Goal: Task Accomplishment & Management: Manage account settings

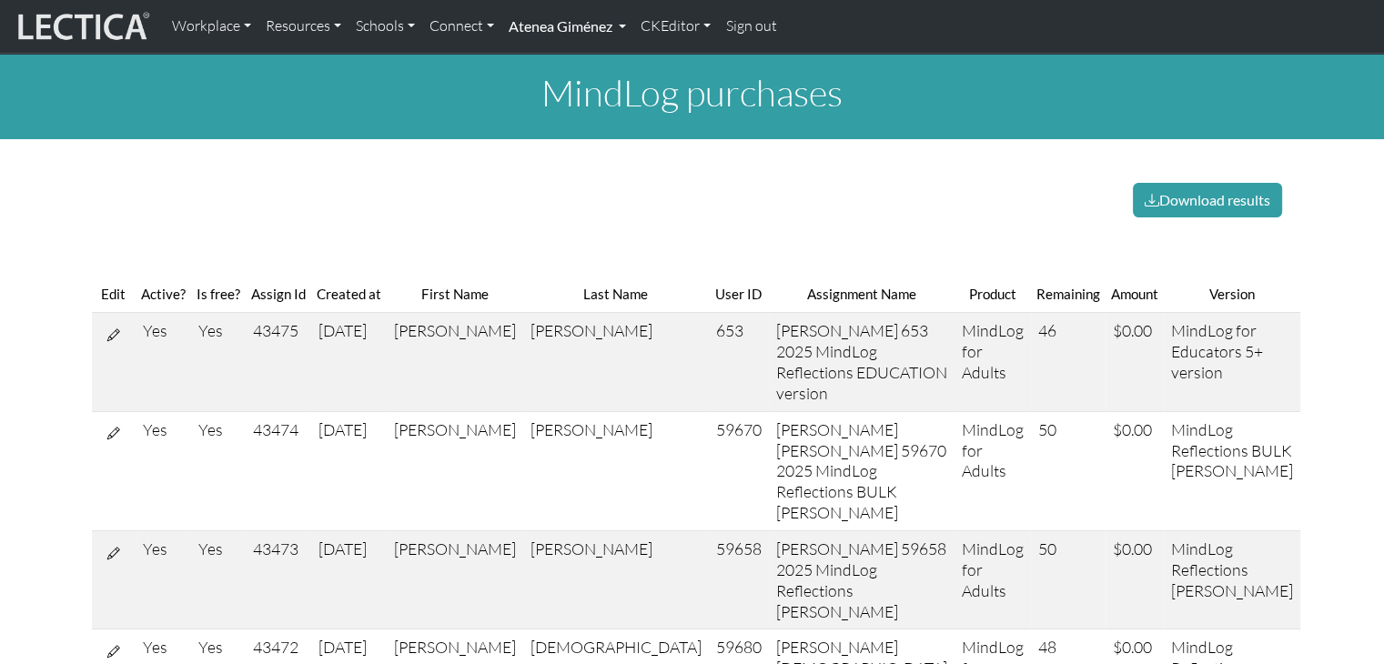
click at [549, 21] on link "Atenea Giménez" at bounding box center [567, 26] width 132 height 38
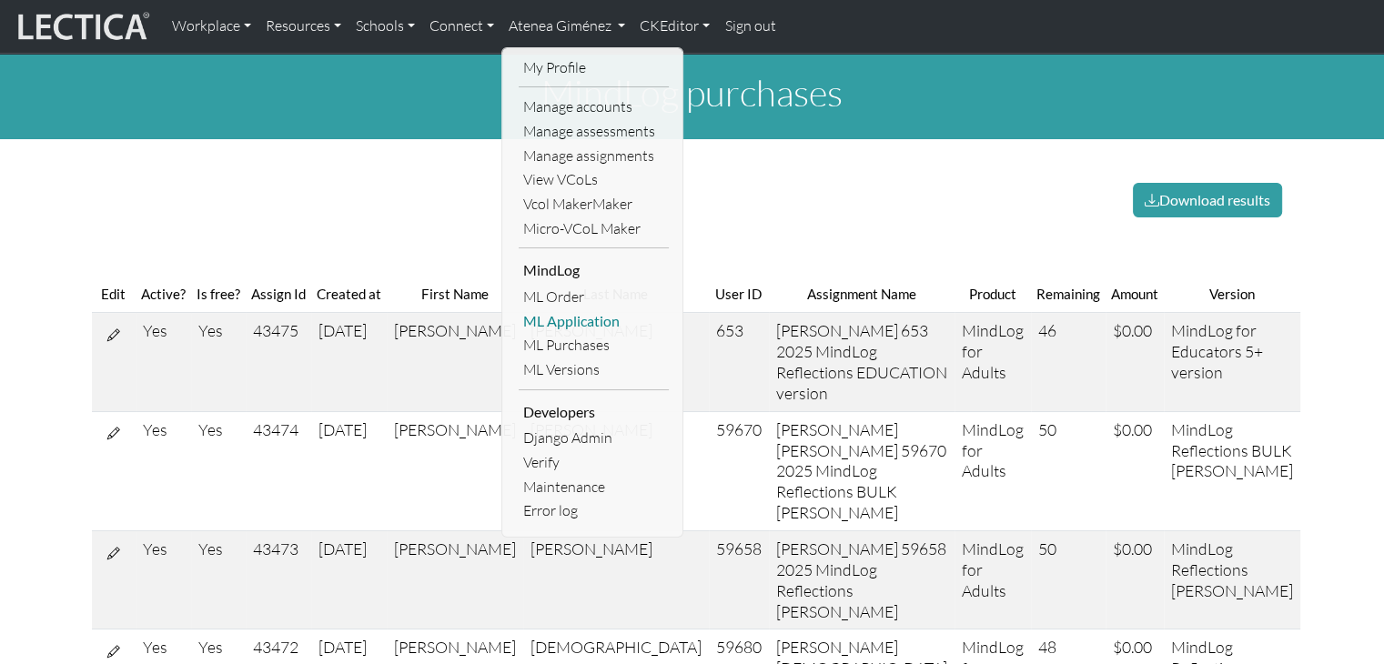
click at [584, 328] on link "ML Application" at bounding box center [594, 321] width 150 height 25
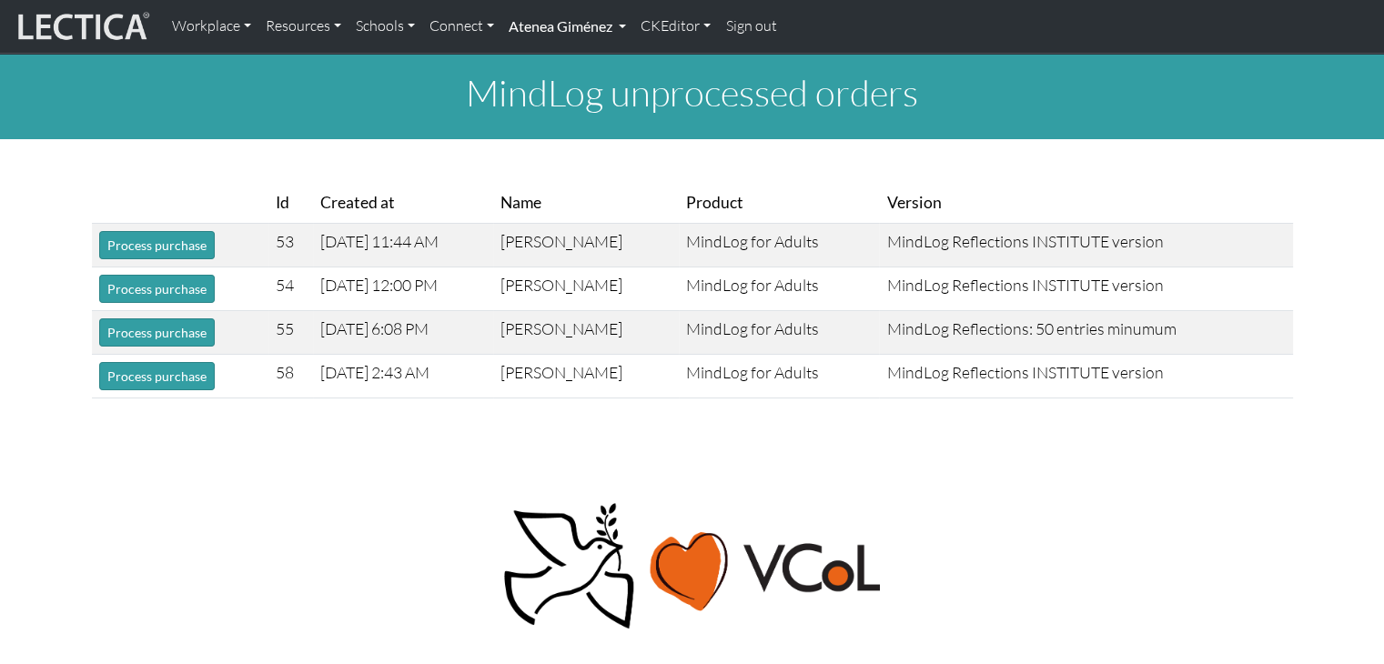
click at [564, 24] on link "Atenea Giménez" at bounding box center [567, 26] width 132 height 38
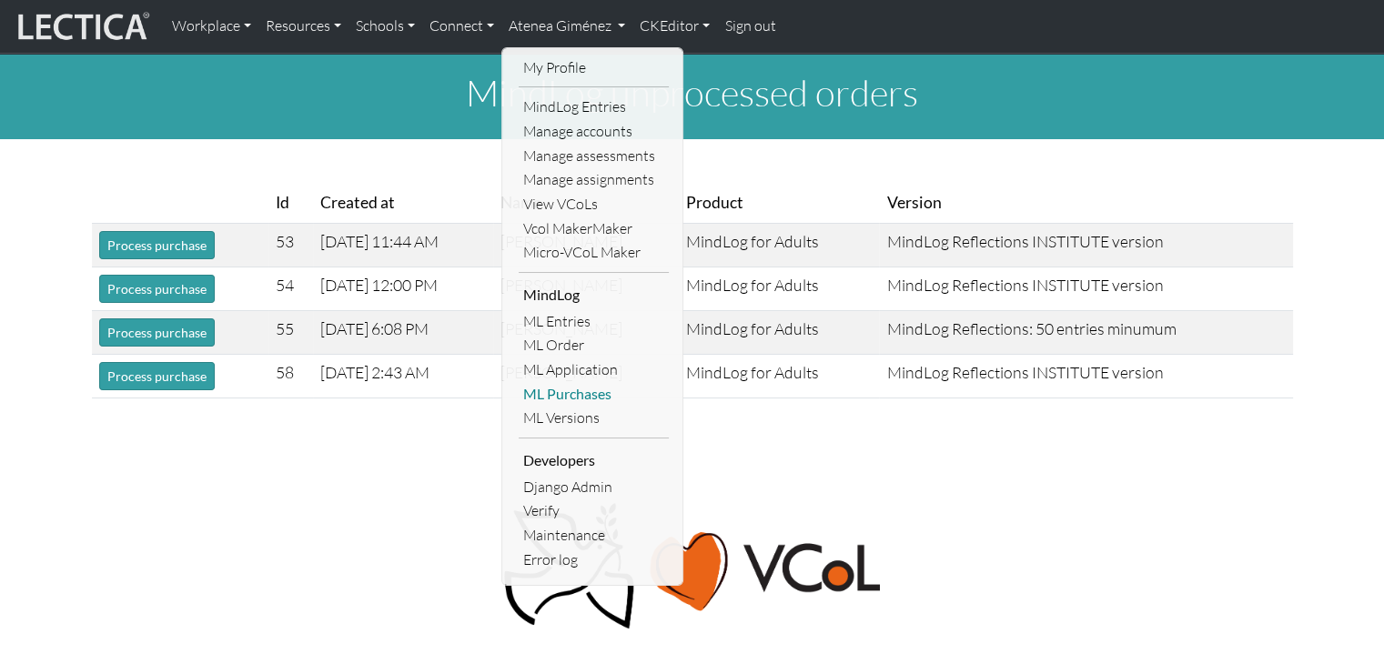
click at [595, 398] on link "ML Purchases" at bounding box center [594, 394] width 150 height 25
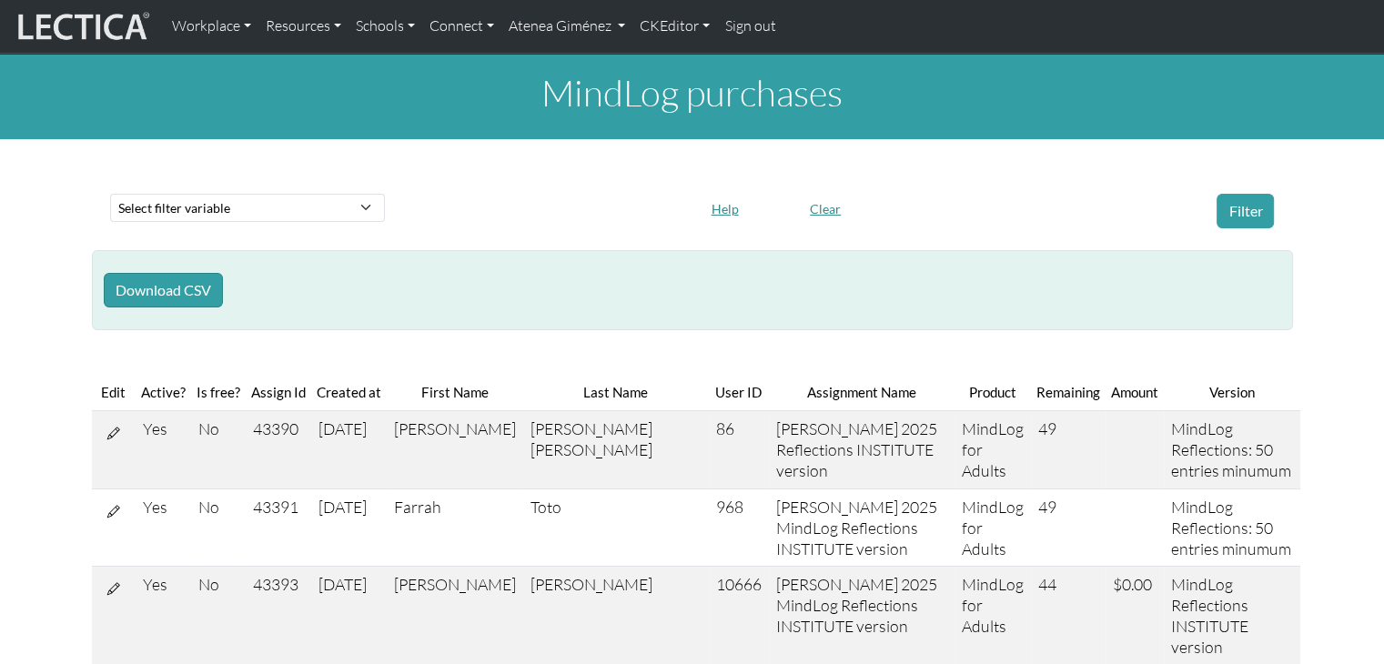
scroll to position [2547, 0]
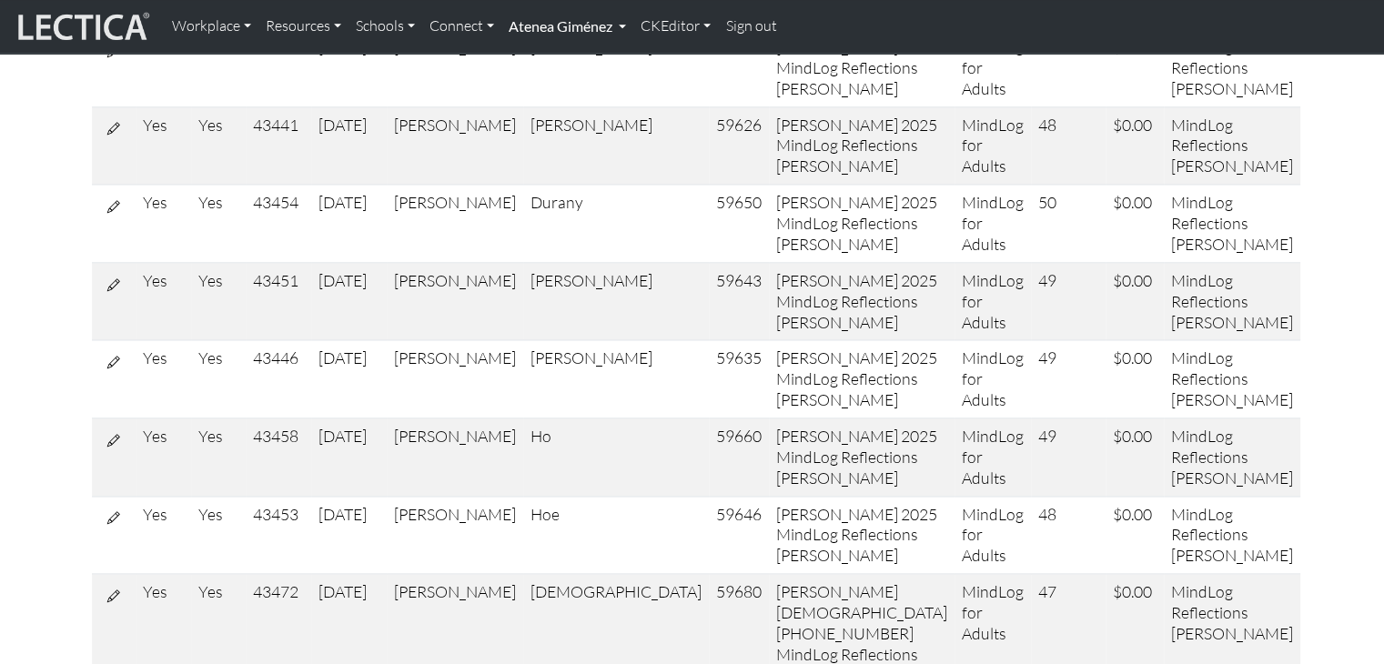
click at [546, 39] on link "Atenea Giménez" at bounding box center [567, 26] width 132 height 38
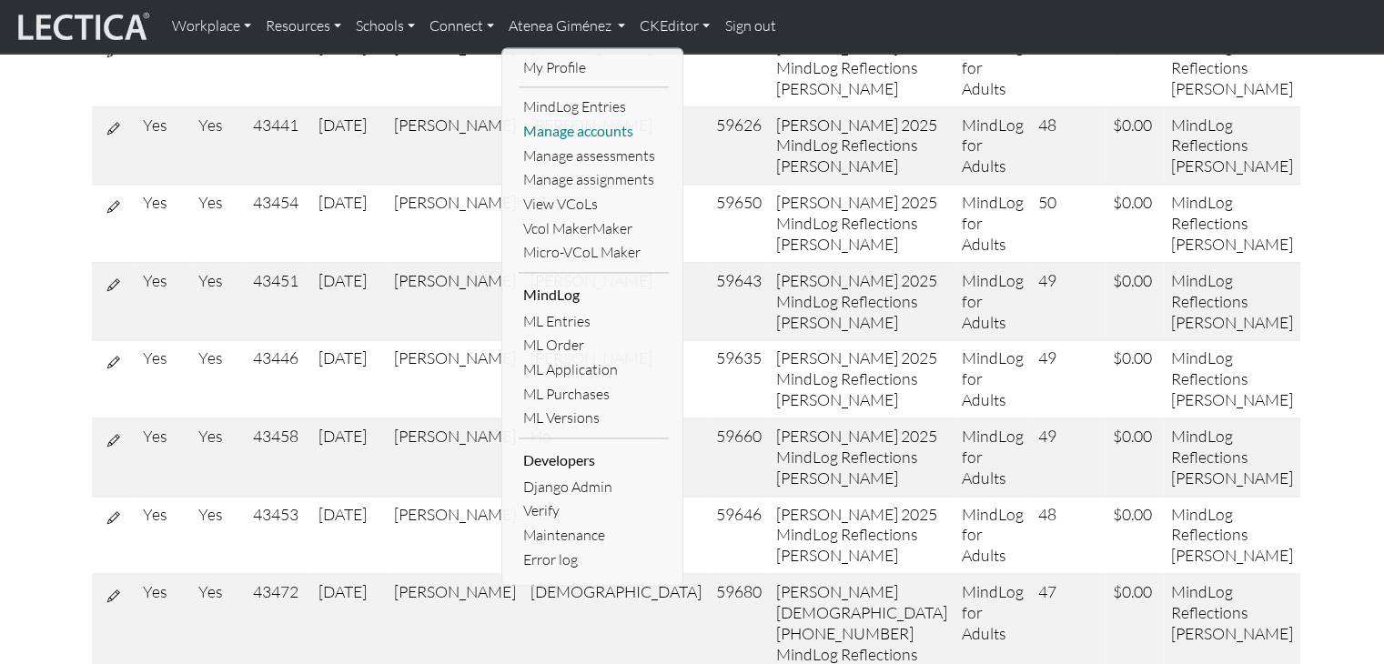
click at [595, 128] on link "Manage accounts" at bounding box center [594, 131] width 150 height 25
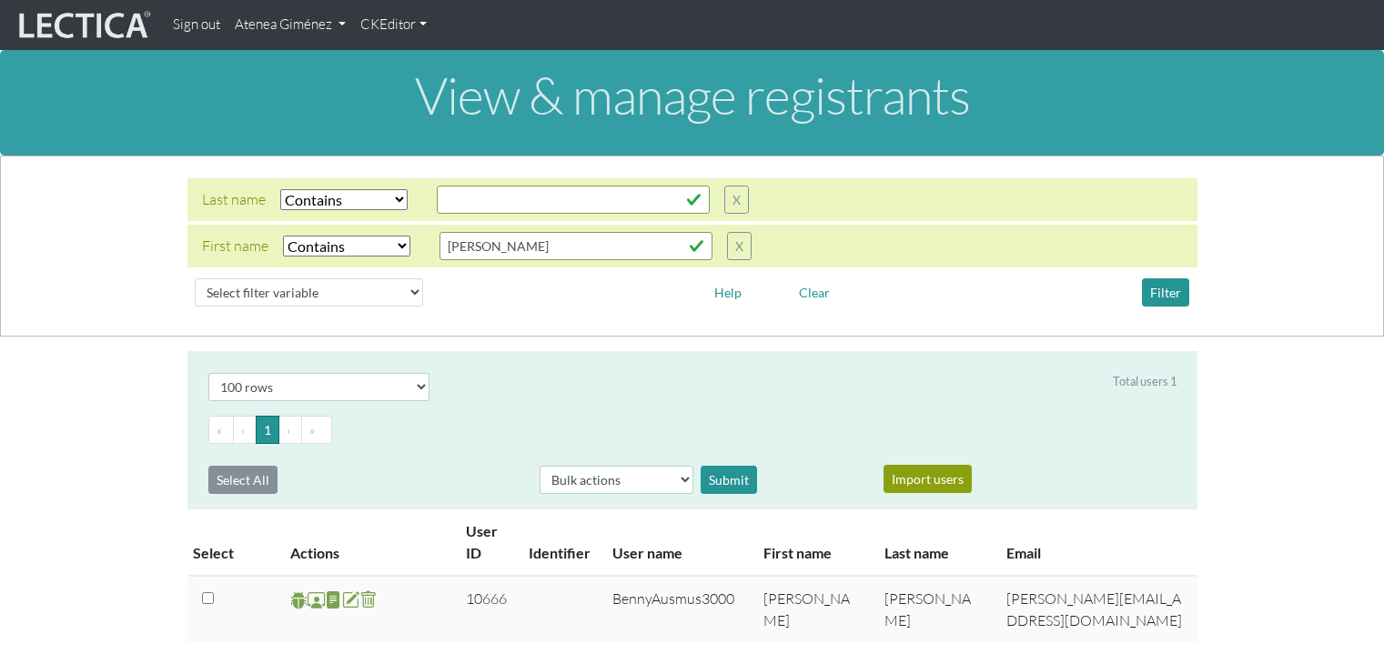
select select "icontains"
select select "100"
click at [499, 253] on input "benny" at bounding box center [575, 246] width 273 height 28
type input "b"
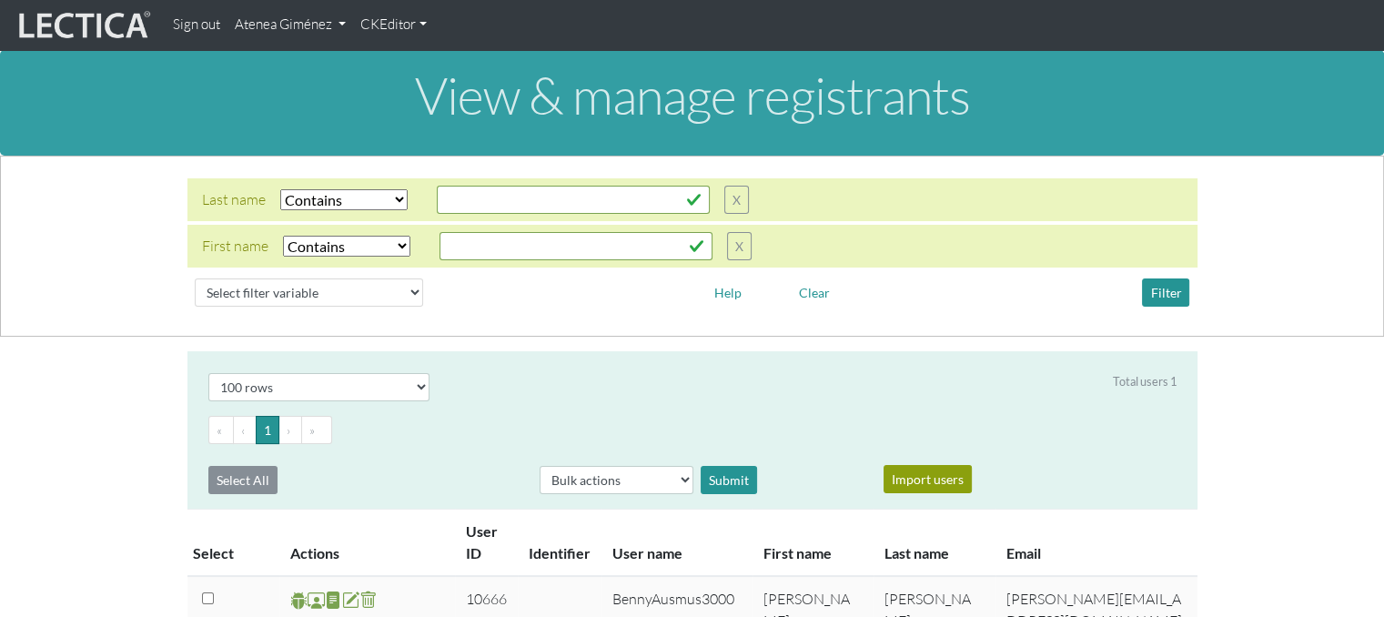
click at [295, 26] on link "Atenea Giménez" at bounding box center [290, 24] width 126 height 35
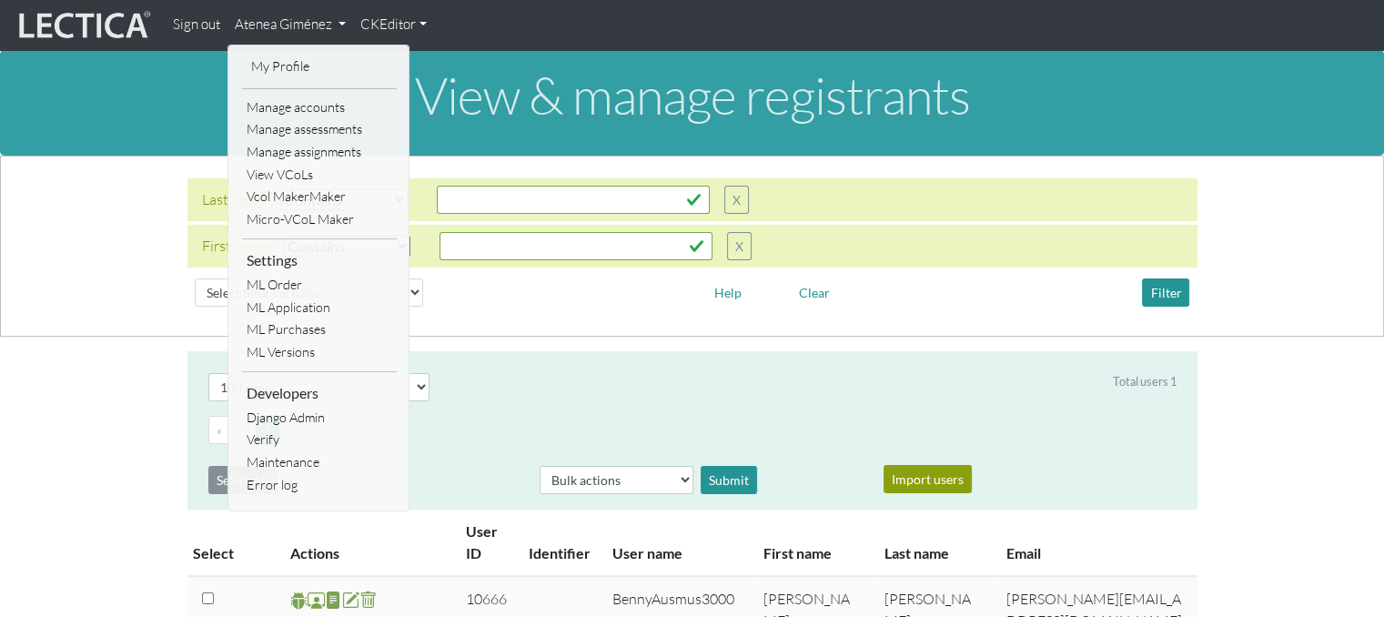
click at [117, 34] on img at bounding box center [83, 25] width 136 height 35
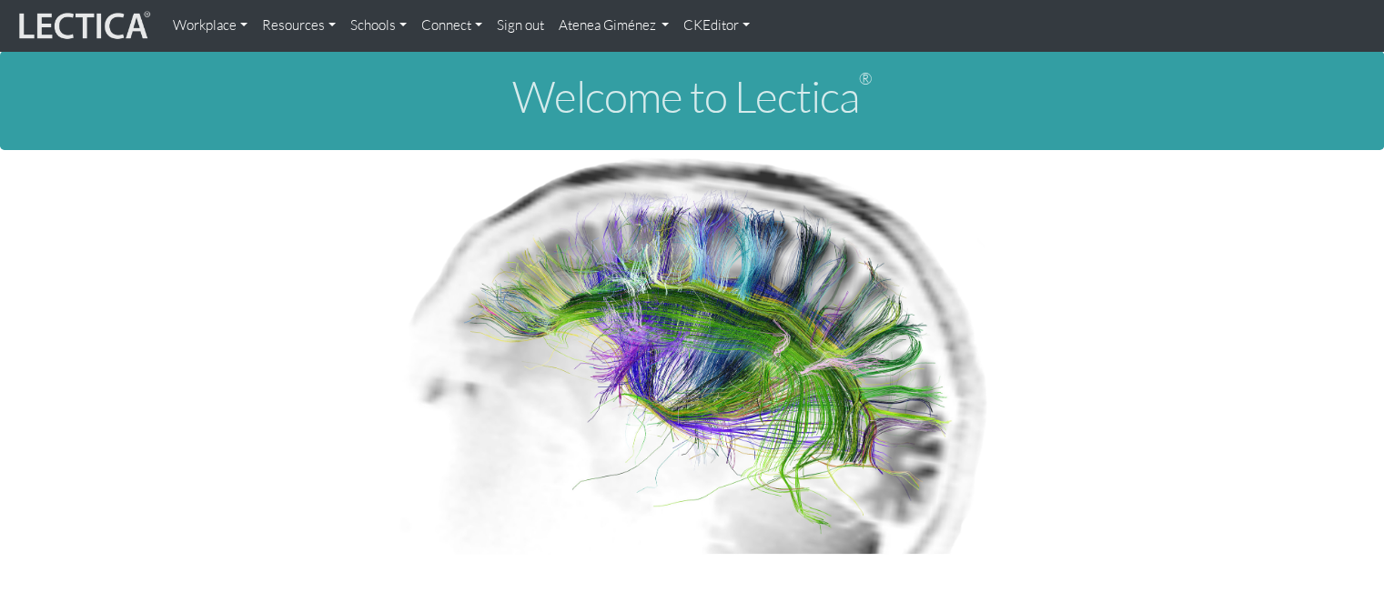
click at [210, 26] on link "Workplace" at bounding box center [210, 25] width 89 height 36
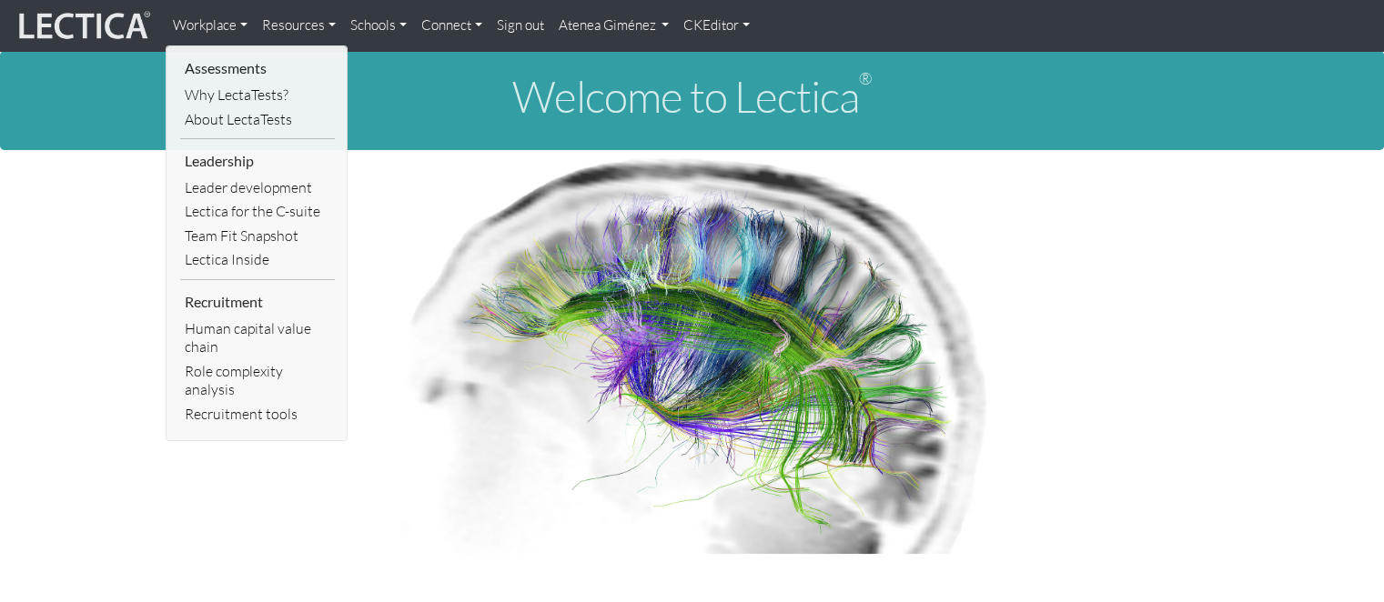
click at [297, 26] on link "Resources" at bounding box center [299, 25] width 88 height 36
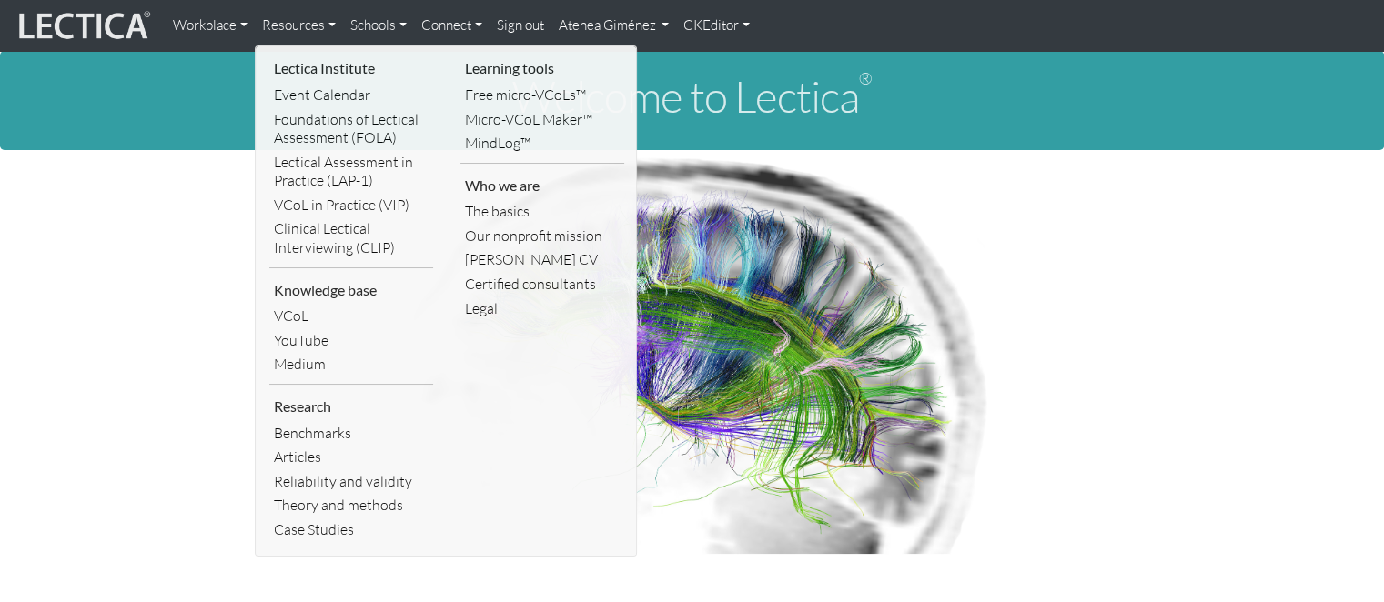
click at [645, 23] on link "Atenea Giménez" at bounding box center [614, 25] width 126 height 36
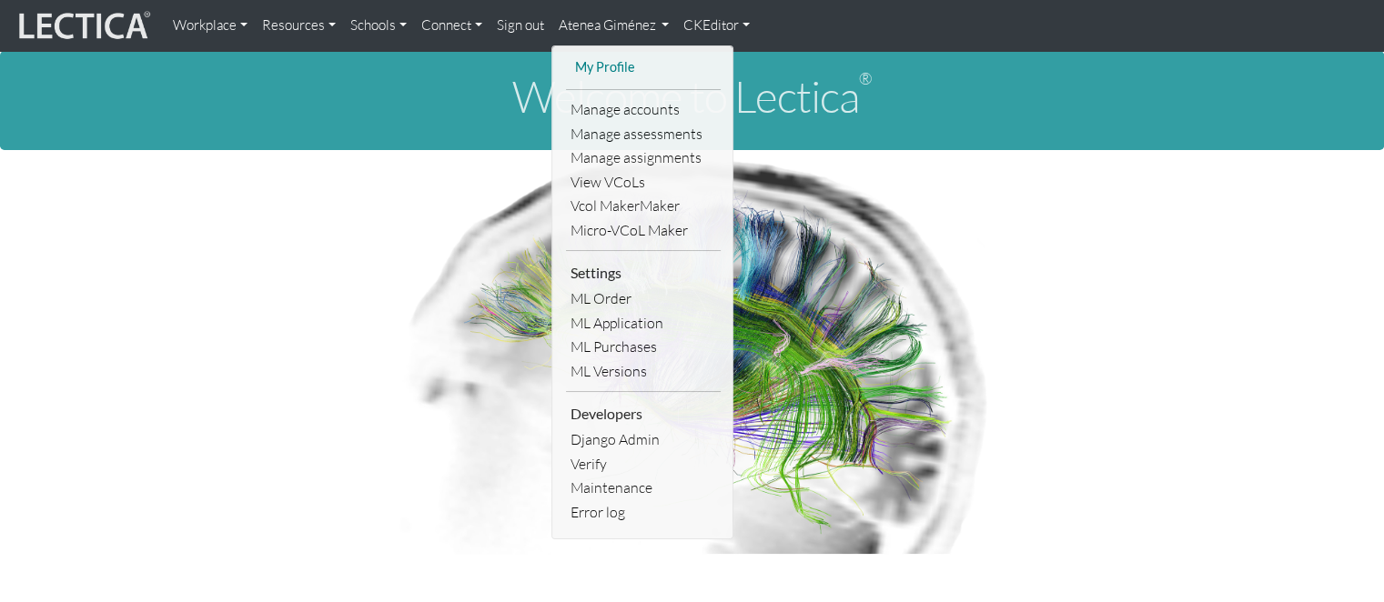
click at [616, 63] on link "My Profile" at bounding box center [643, 67] width 146 height 23
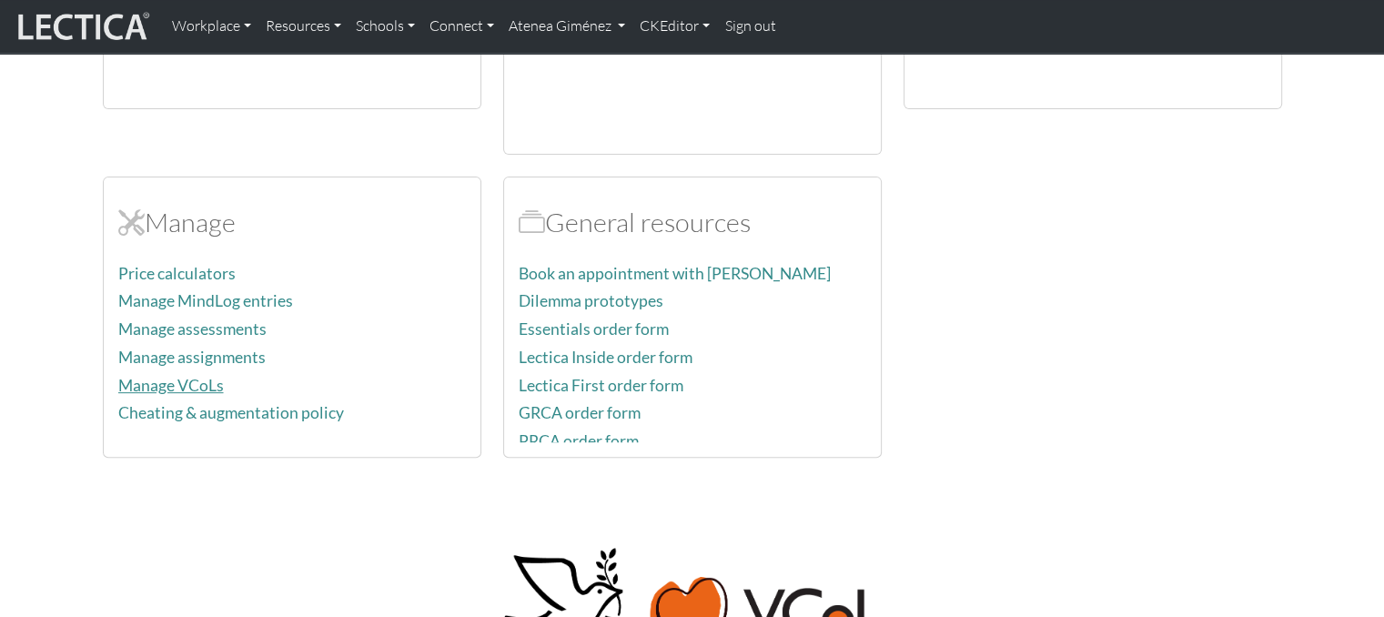
click at [198, 385] on link "Manage VCoLs" at bounding box center [171, 385] width 106 height 19
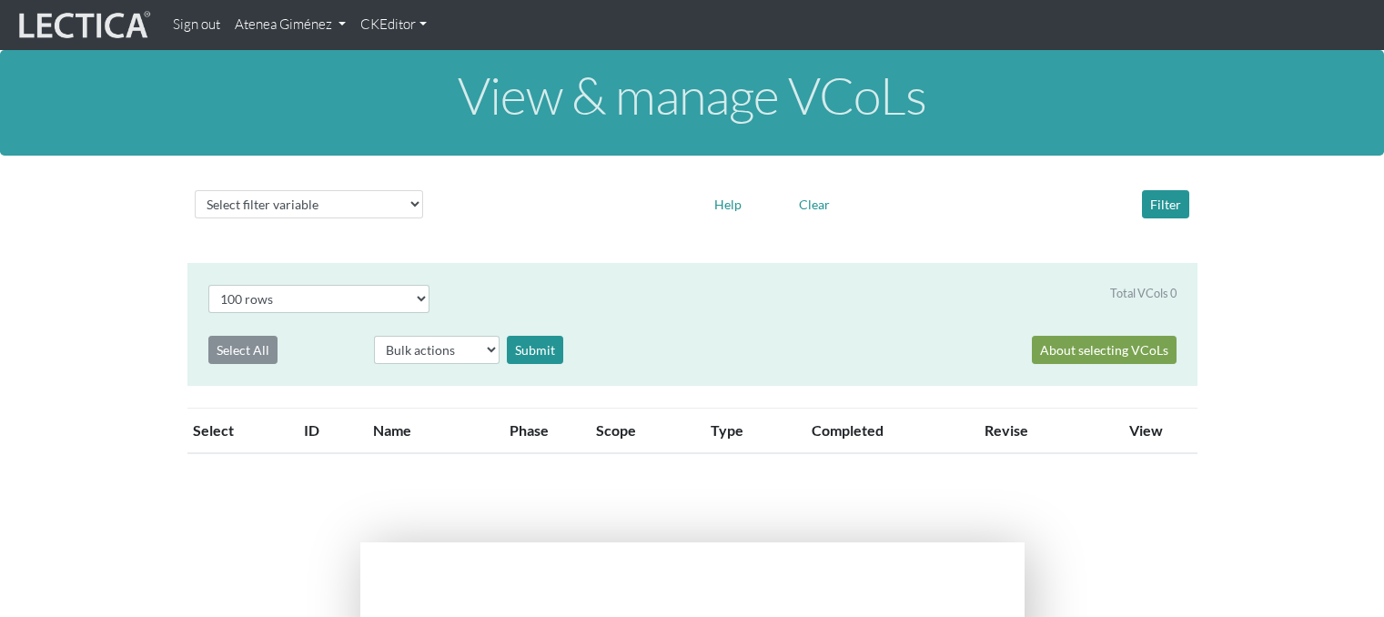
select select "100"
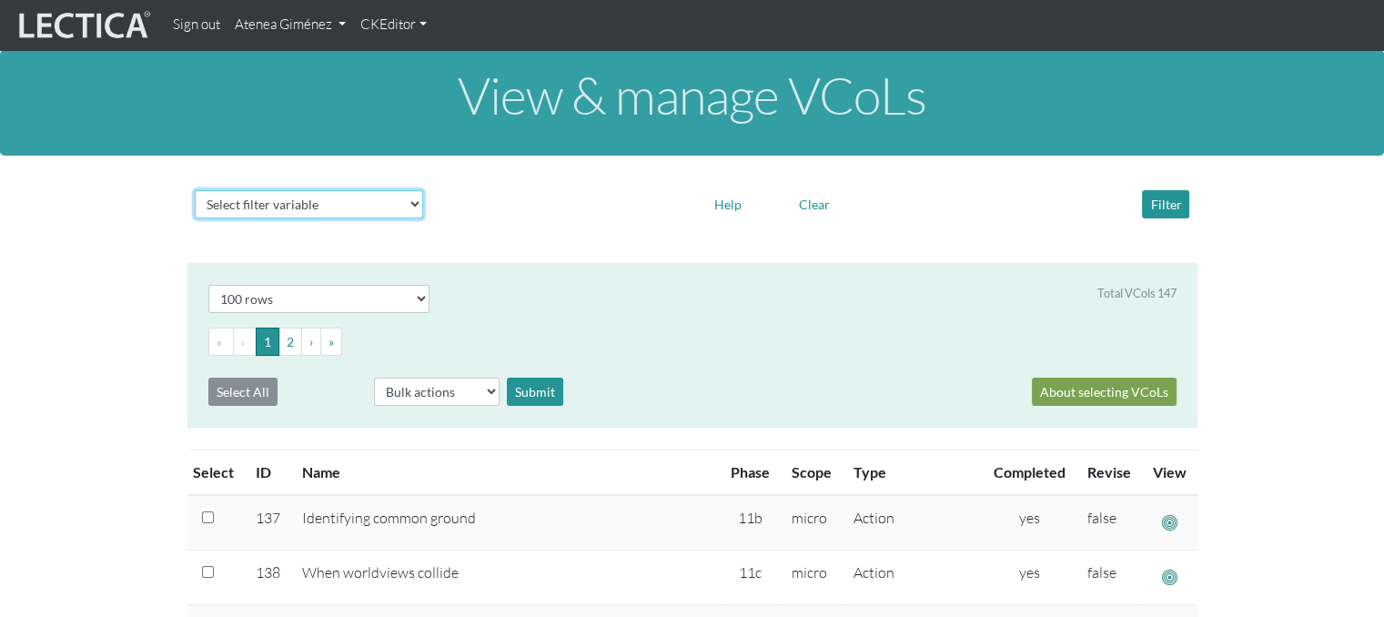
click at [363, 197] on select "Select filter variable Vcol ID Vcol name Phase Content Scope Type Completed Rev…" at bounding box center [309, 204] width 228 height 28
select select "name"
click at [195, 218] on select "Select filter variable Vcol ID Vcol name Phase Content Scope Type Completed Rev…" at bounding box center [309, 204] width 228 height 28
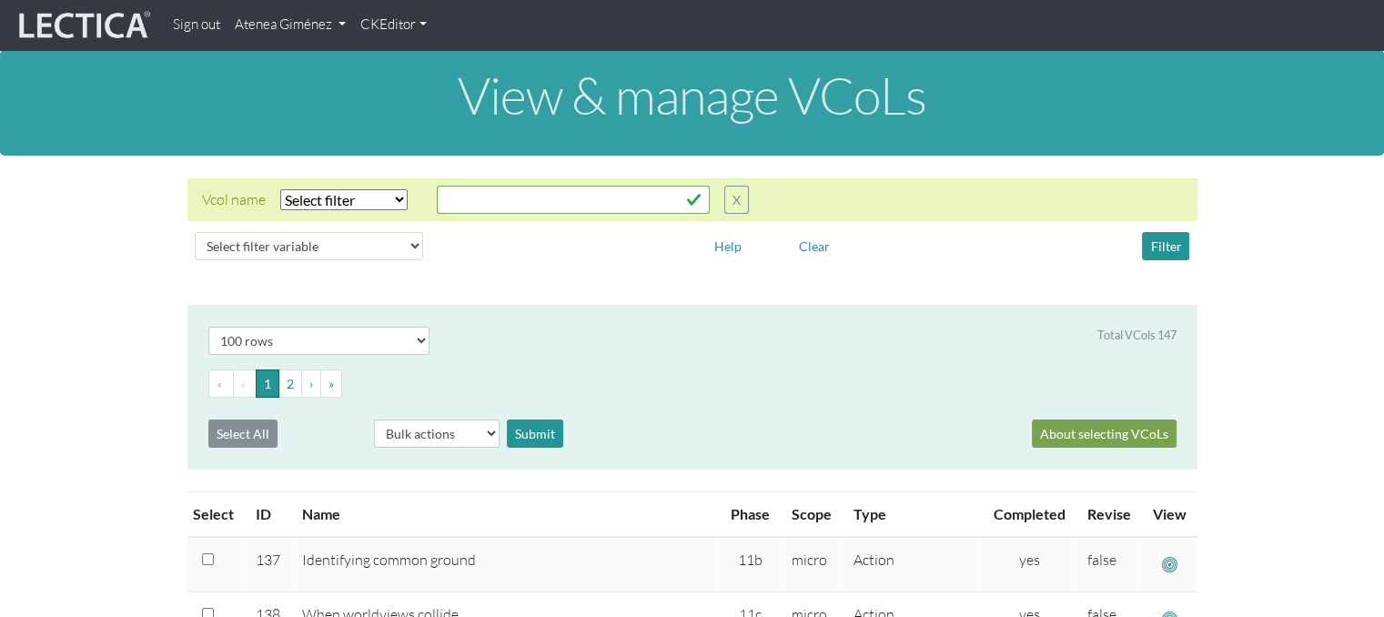
click at [377, 205] on select "Select filter Equals Does not equal Contains Does not contain Starts with Ends …" at bounding box center [343, 199] width 127 height 21
click at [242, 241] on select "Select filter variable Vcol ID Vcol name Phase Content Scope Type Completed Rev…" at bounding box center [309, 246] width 228 height 28
select select "phase"
click at [195, 260] on select "Select filter variable Vcol ID Vcol name Phase Content Scope Type Completed Rev…" at bounding box center [309, 246] width 228 height 28
select select
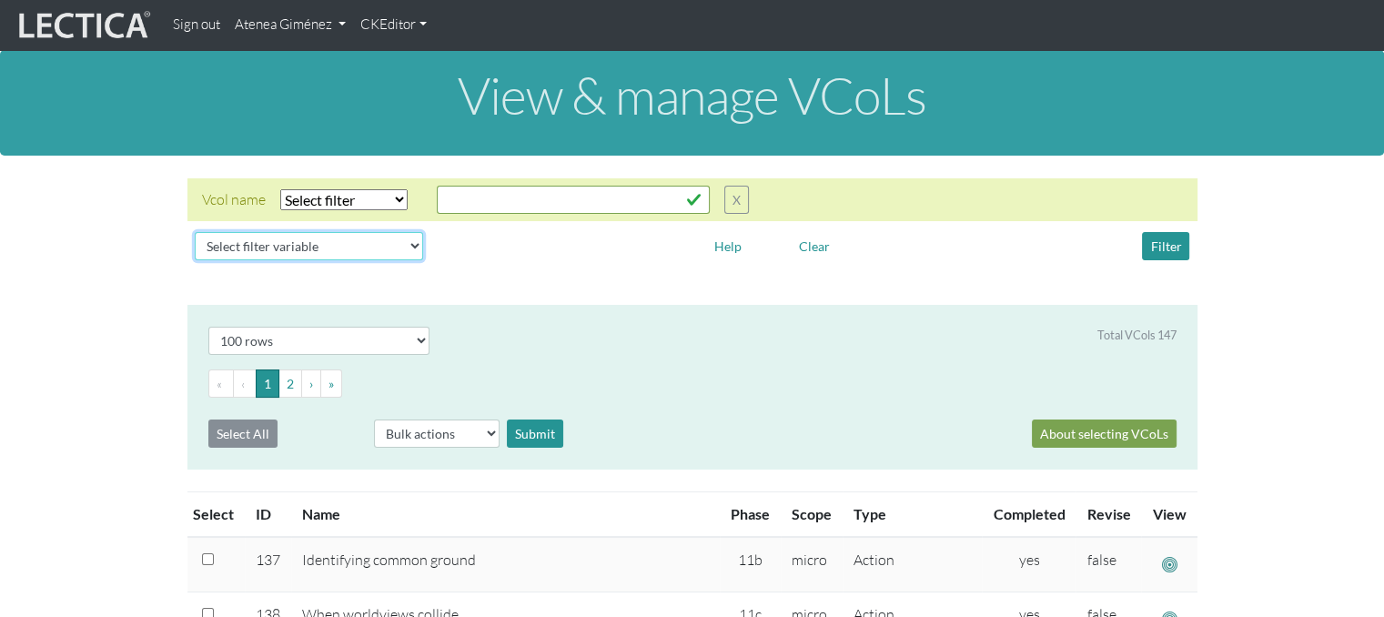
select select
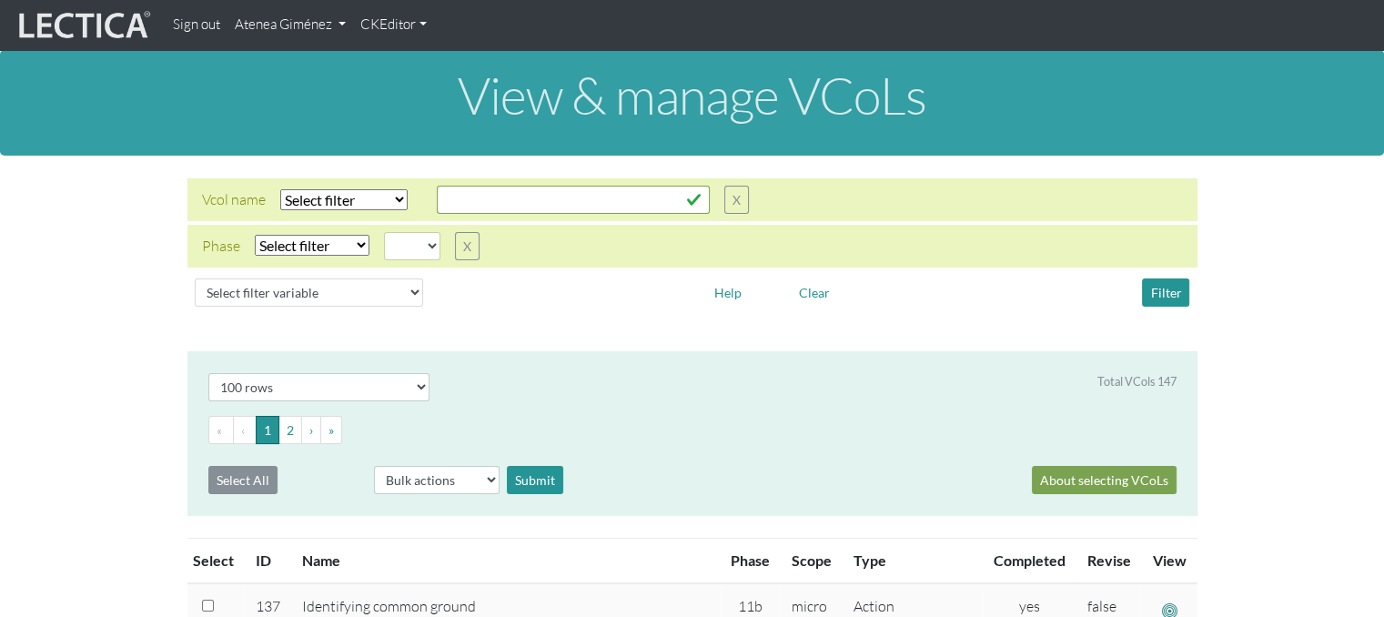
click at [317, 238] on select "Select filter Equals Does not equal" at bounding box center [312, 245] width 115 height 21
select select "not_iexact"
click at [255, 235] on select "Select filter Equals Does not equal" at bounding box center [312, 245] width 115 height 21
select select
click at [307, 256] on div "Phase Select filter Equals Does not equal Search string 05d 06a 06b 06c 06d 07a…" at bounding box center [340, 246] width 277 height 28
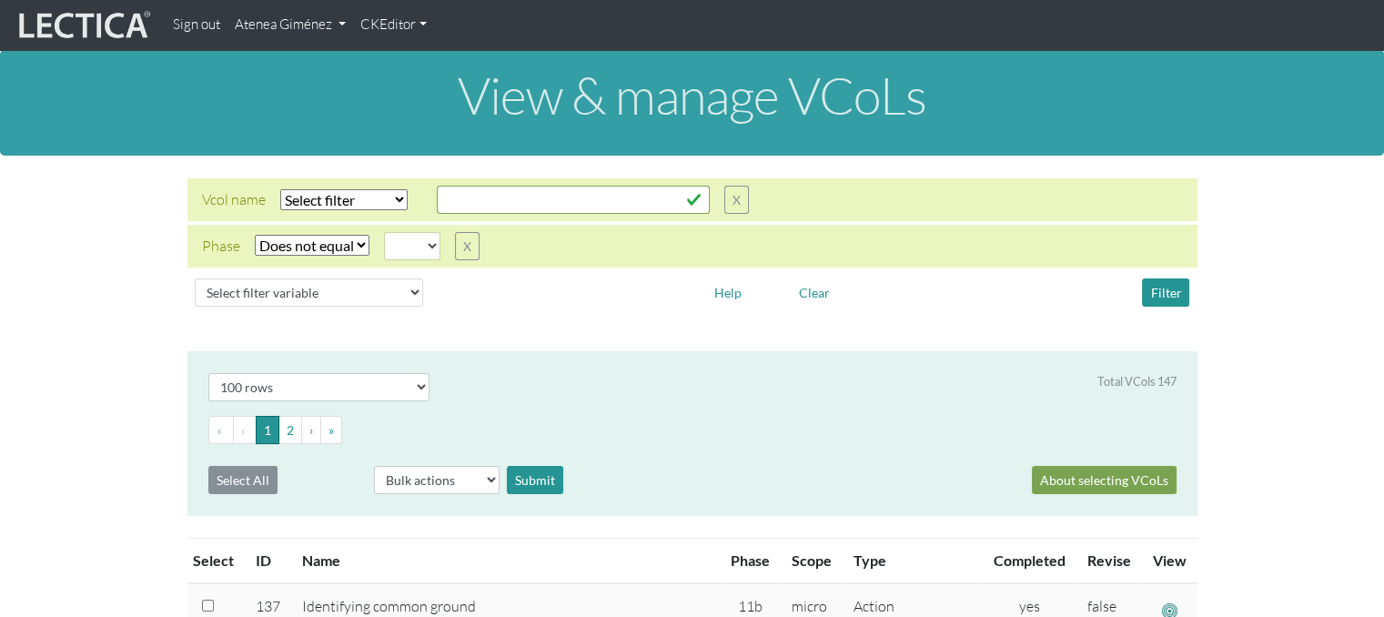
click at [329, 249] on select "Select filter Equals Does not equal" at bounding box center [312, 245] width 115 height 21
select select "iexact"
click at [255, 235] on select "Select filter Equals Does not equal" at bounding box center [312, 245] width 115 height 21
select select
click at [406, 244] on select "05d 06a 06b 06c 06d 07a 07b 07c 07d 08a 08b 08c 08d 09a 09b 09c 09d 10a 10b 10c…" at bounding box center [412, 246] width 56 height 28
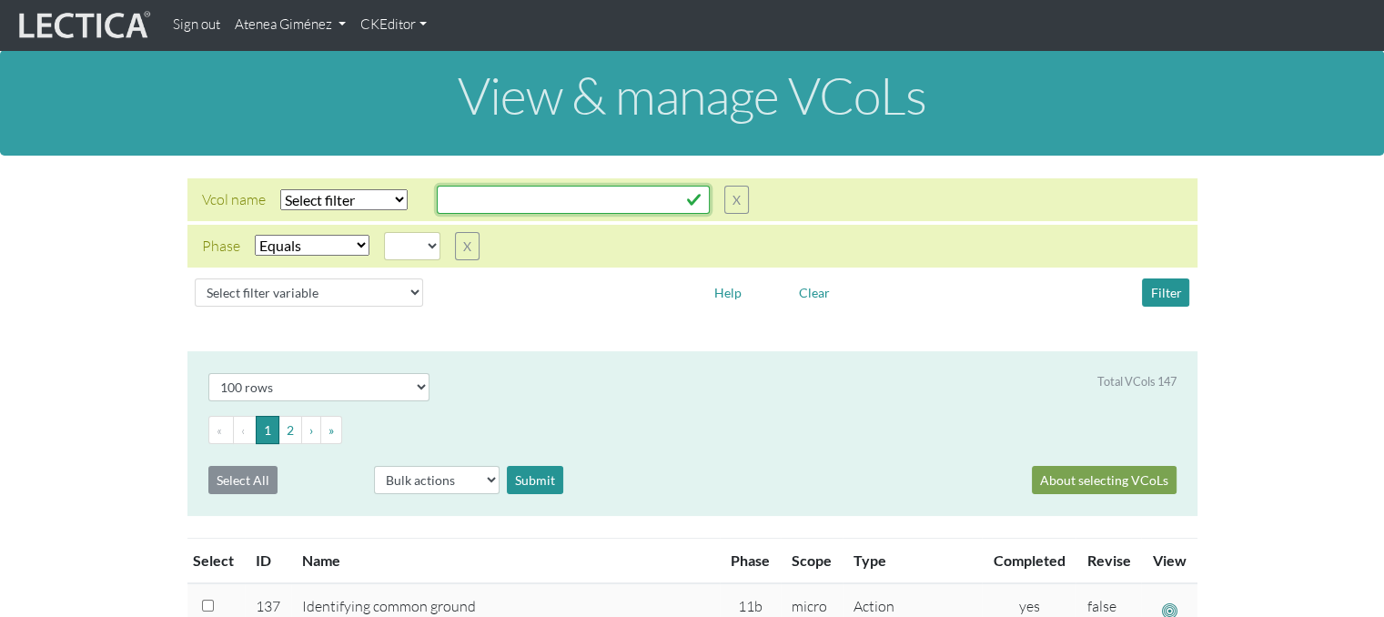
click at [486, 197] on input "text" at bounding box center [573, 200] width 273 height 28
click at [472, 208] on input "text" at bounding box center [573, 200] width 273 height 28
paste input "Contextual thinking"
type input "Contextual thinking"
select select
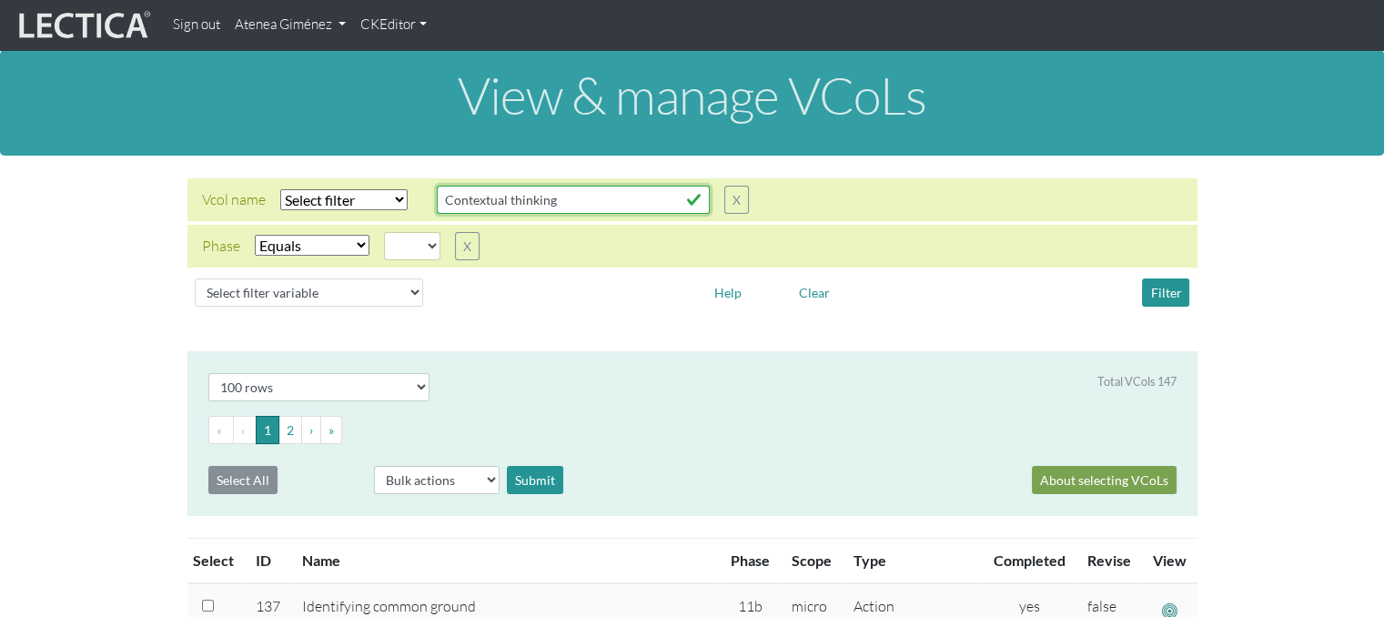
type input "Contextual thinking"
click at [1160, 296] on button "Filter" at bounding box center [1165, 292] width 47 height 28
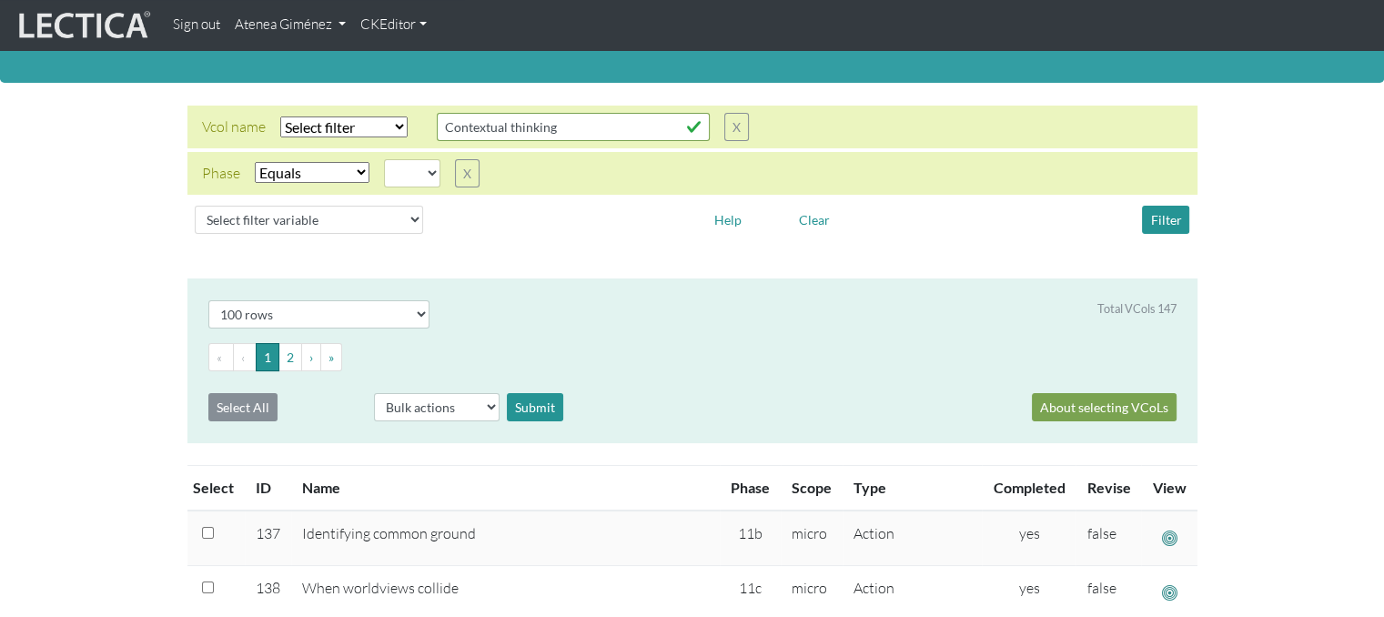
scroll to position [4, 0]
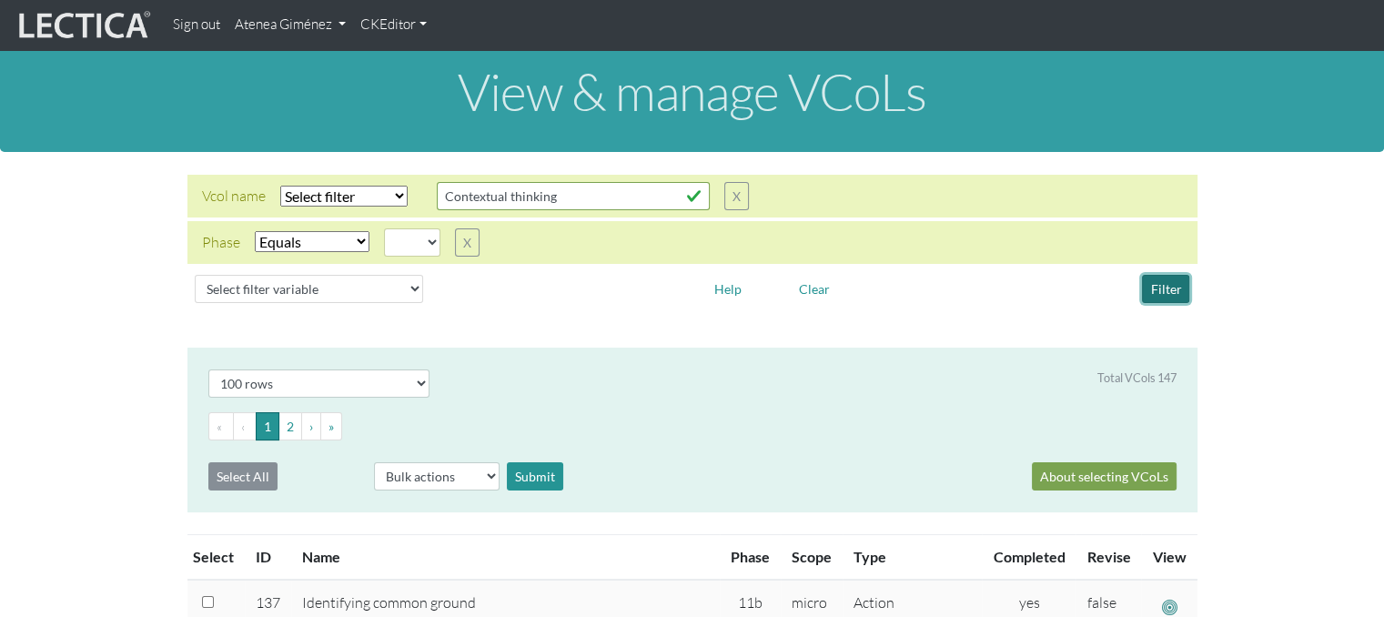
click at [1168, 290] on button "Filter" at bounding box center [1165, 289] width 47 height 28
click at [1167, 287] on button "Filter" at bounding box center [1165, 289] width 47 height 28
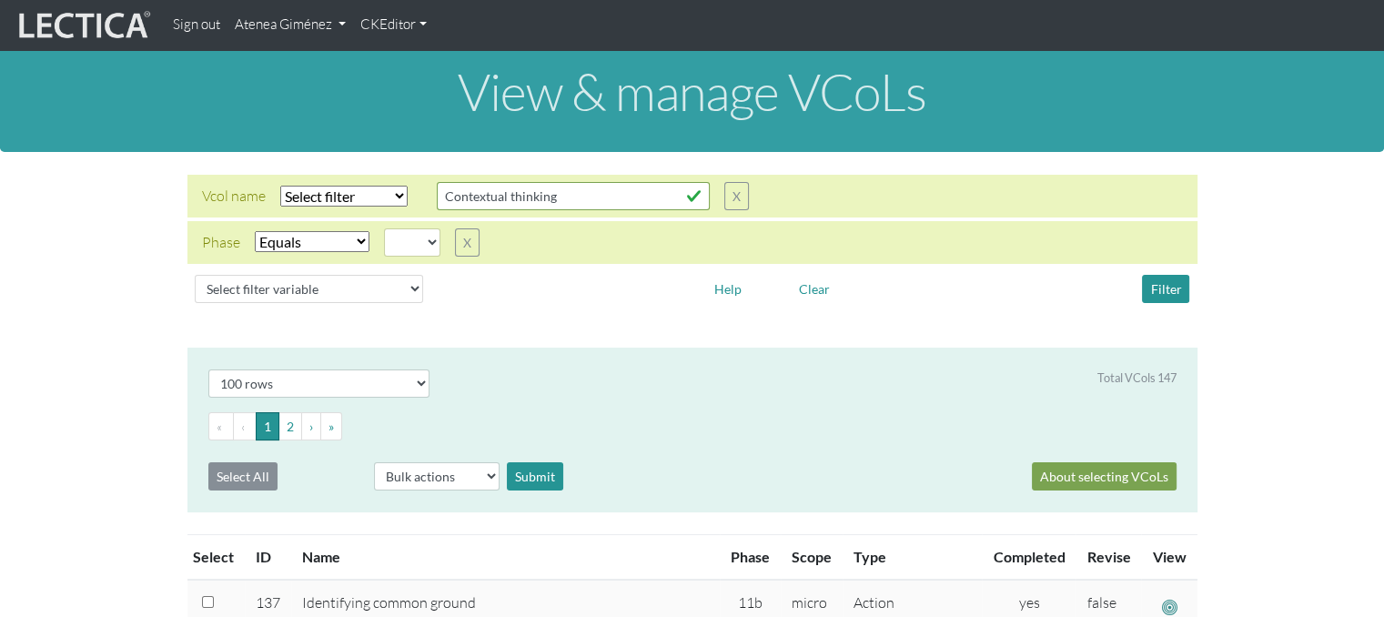
click at [374, 197] on select "Select filter Equals Does not equal Contains Does not contain Starts with Ends …" at bounding box center [343, 196] width 127 height 21
select select "icontains"
click at [280, 186] on select "Select filter Equals Does not equal Contains Does not contain Starts with Ends …" at bounding box center [343, 196] width 127 height 21
select select
click at [1185, 292] on button "Filter" at bounding box center [1165, 289] width 47 height 28
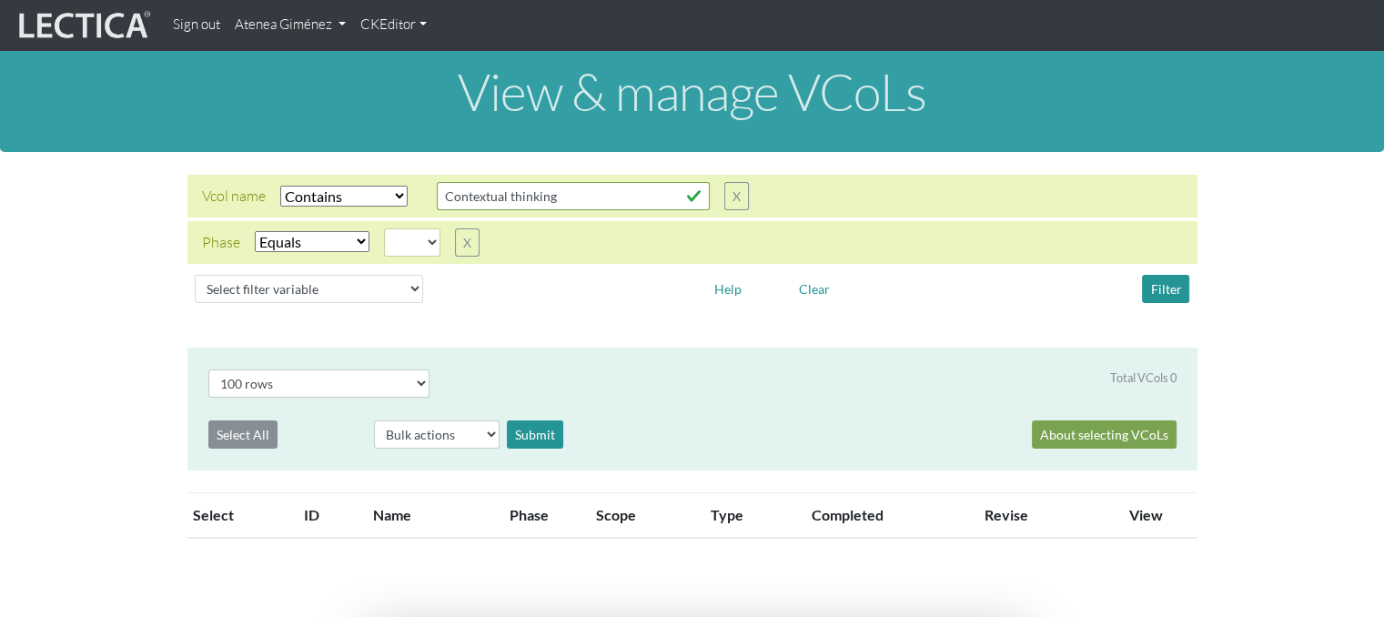
click at [356, 238] on select "Select filter Equals Does not equal" at bounding box center [312, 241] width 115 height 21
select select
click at [255, 231] on select "Select filter Equals Does not equal" at bounding box center [312, 241] width 115 height 21
select select
click at [1158, 298] on button "Filter" at bounding box center [1165, 289] width 47 height 28
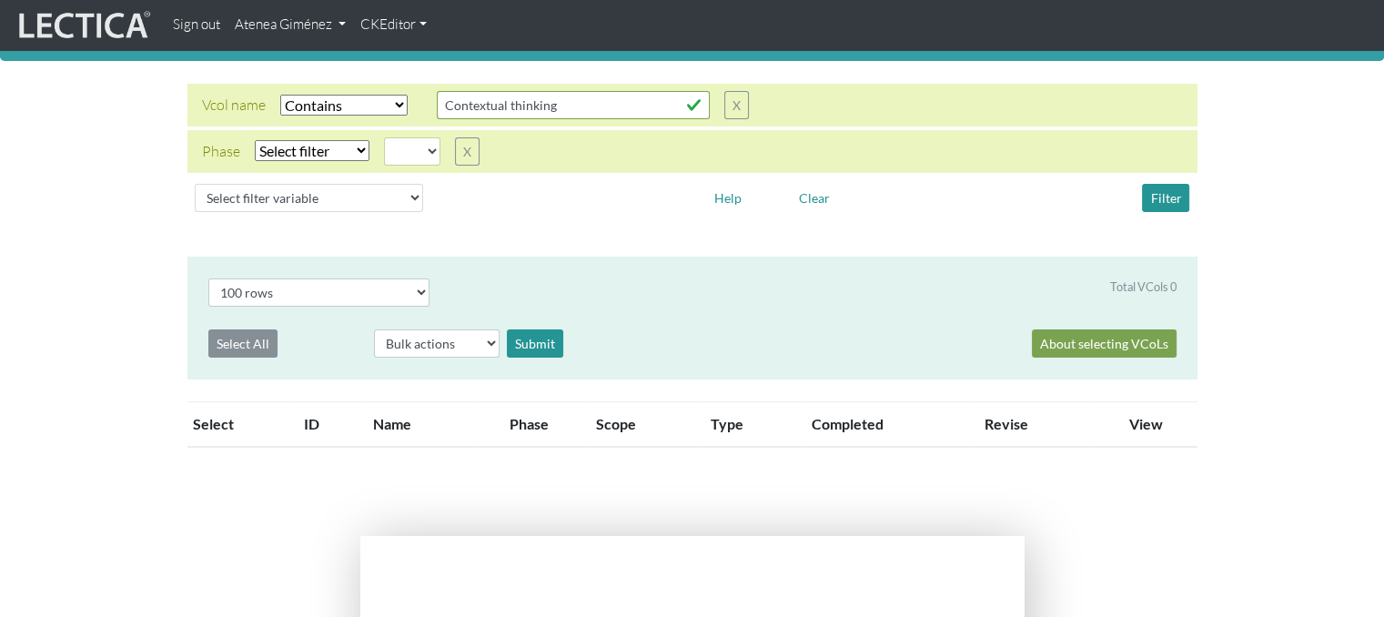
scroll to position [95, 0]
click at [579, 108] on input "Contextual thinking" at bounding box center [573, 105] width 273 height 28
type input "Contextual thinkin"
select select
type input "Contextual thinki"
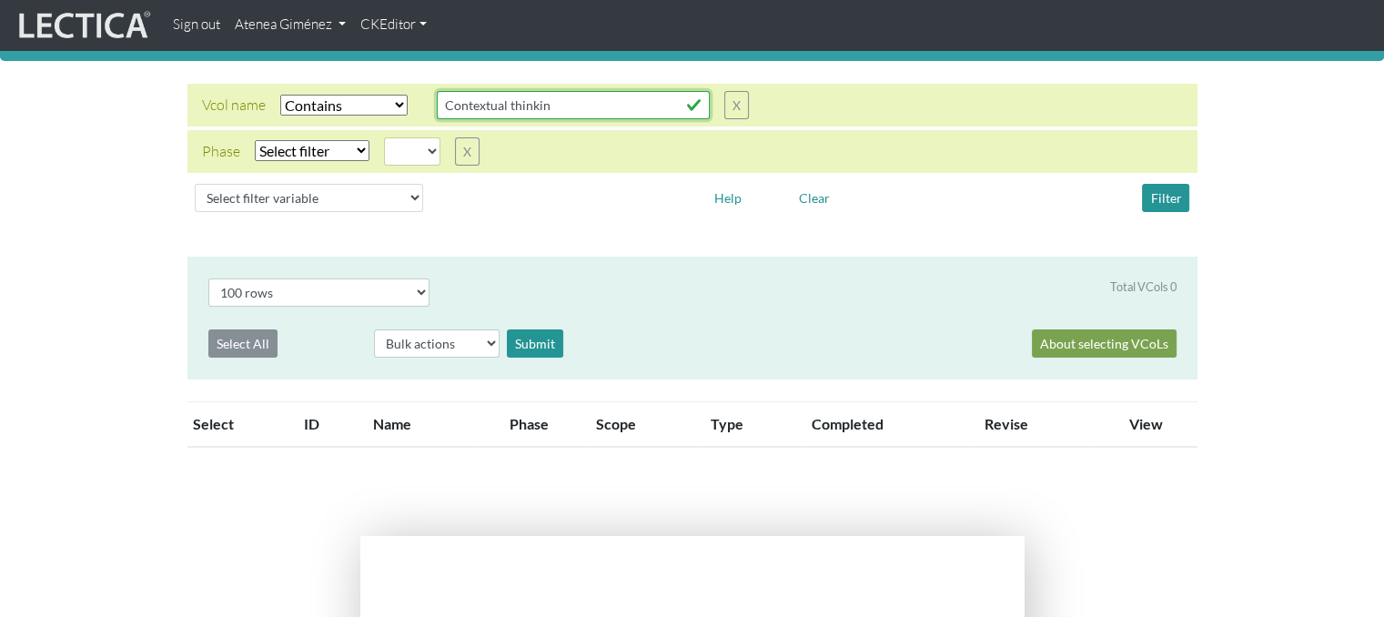
select select
type input "Contextual think"
select select
type input "Contextual thin"
select select
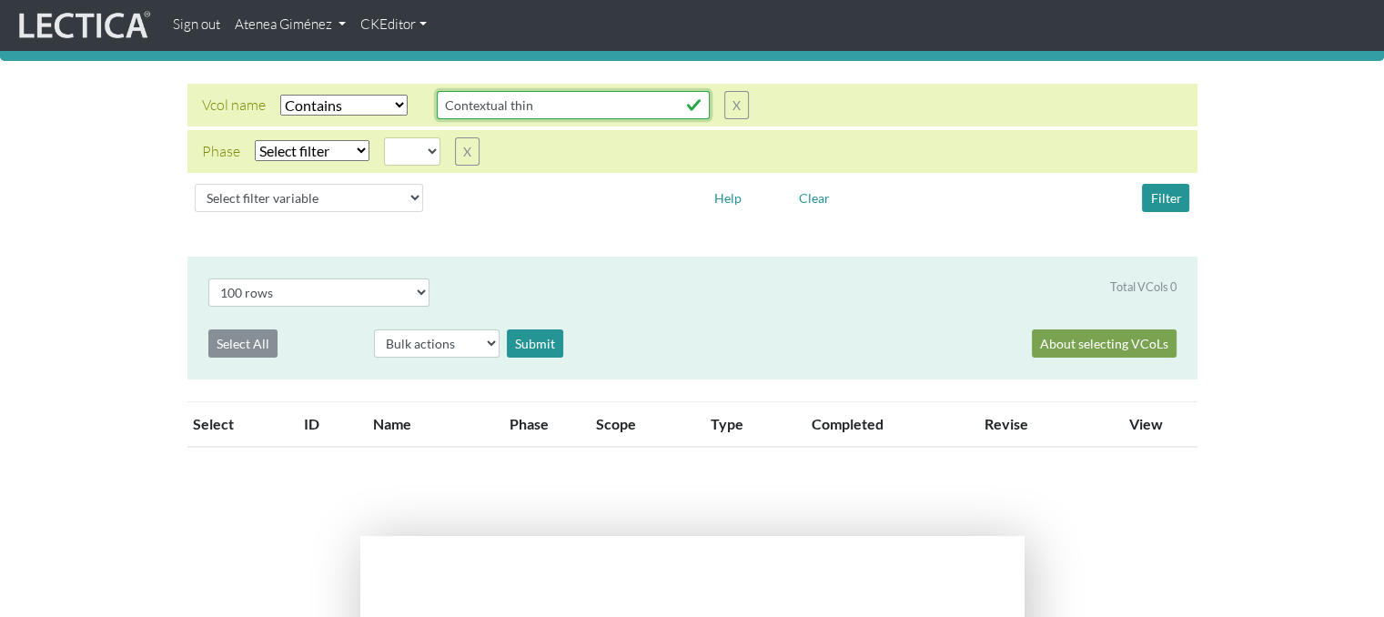
type input "Contextual thi"
select select
type input "Contextual th"
select select
type input "Contextual t"
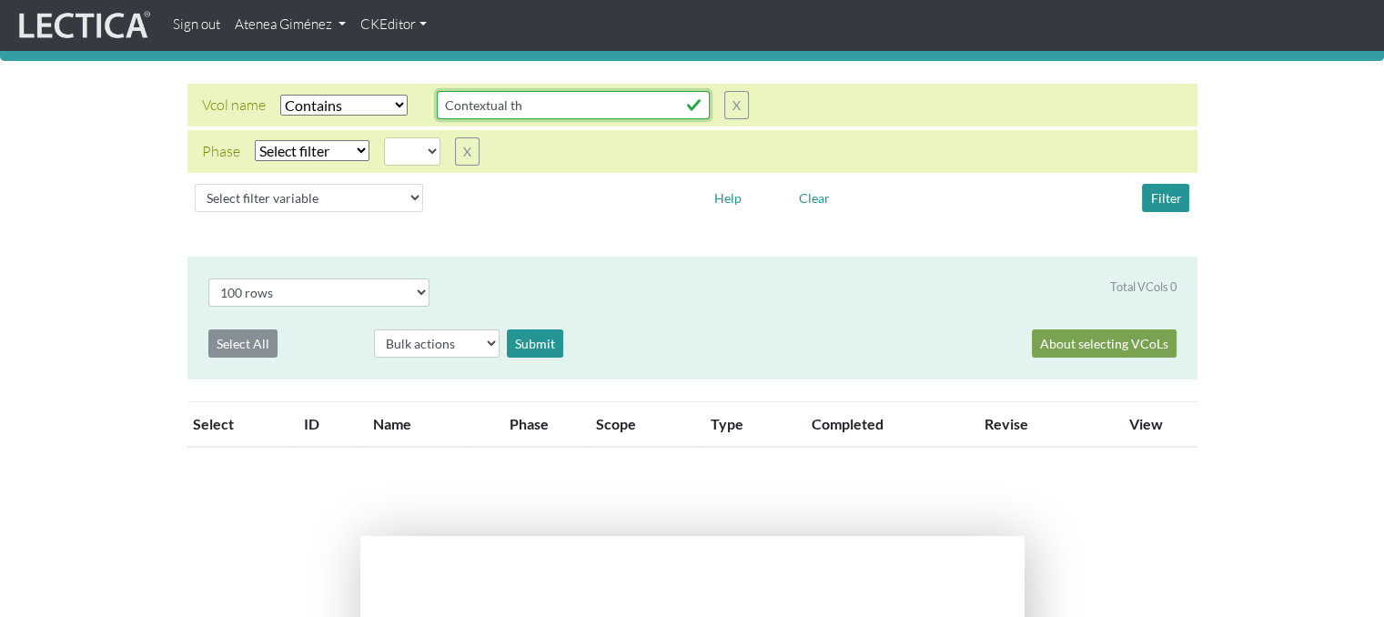
select select
type input "Contextual"
select select
type input "Contextual"
select select
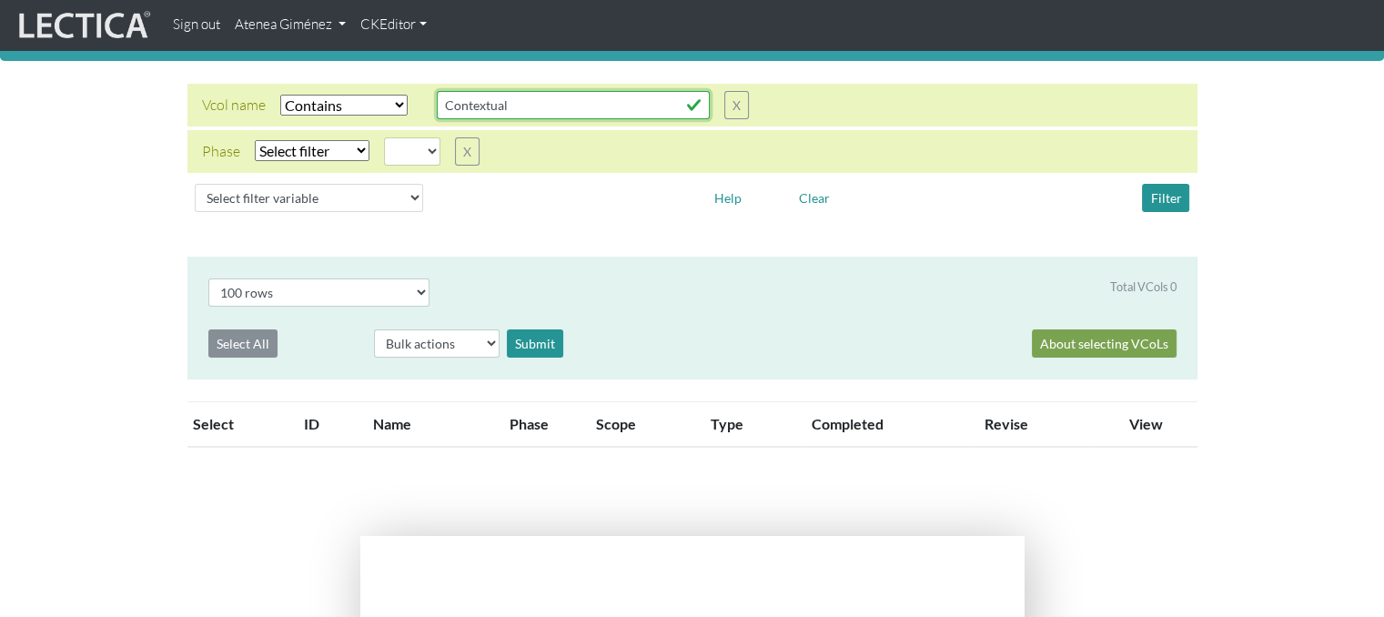
type input "Contextual"
click at [1172, 199] on button "Filter" at bounding box center [1165, 198] width 47 height 28
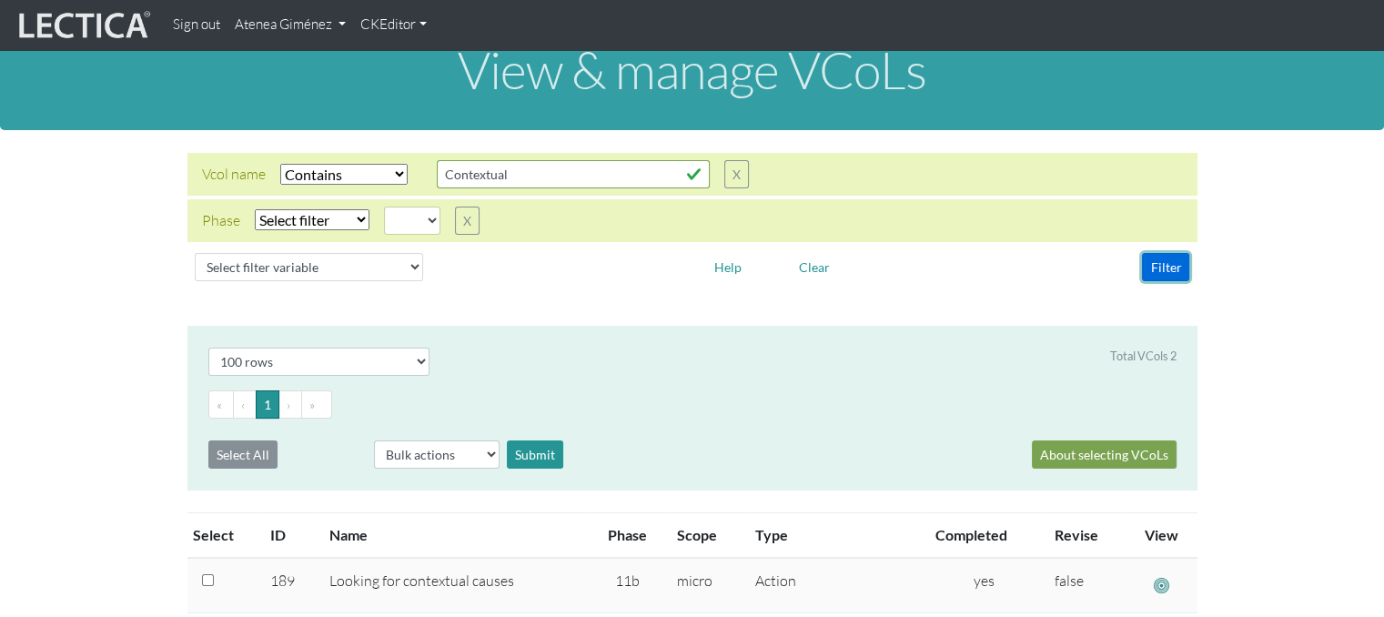
scroll to position [22, 0]
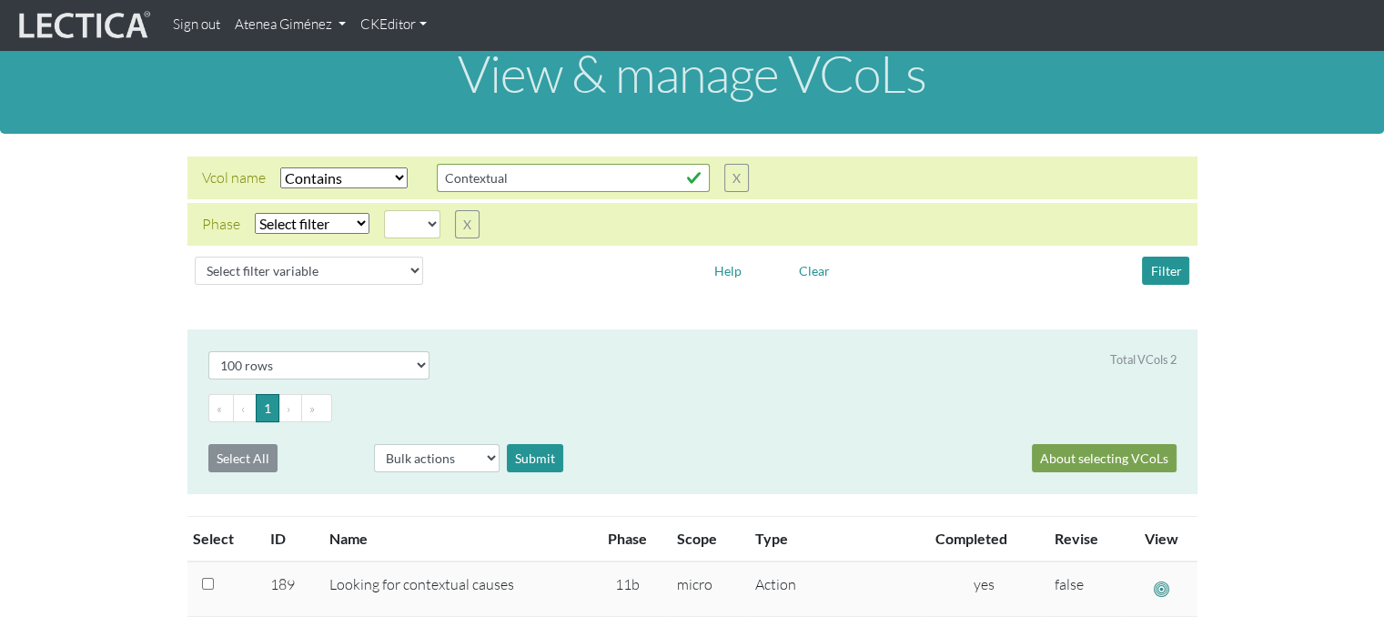
click at [334, 181] on select "Select filter Equals Does not equal Contains Does not contain Starts with Ends …" at bounding box center [343, 177] width 127 height 21
click at [495, 290] on div "Select filter variable Vcol ID Vcol name Phase Content Scope Type Completed Rev…" at bounding box center [692, 270] width 1010 height 43
click at [362, 277] on select "Select filter variable Vcol ID Vcol name Phase Content Scope Type Completed Rev…" at bounding box center [309, 271] width 228 height 28
select select "id"
click at [195, 285] on select "Select filter variable Vcol ID Vcol name Phase Content Scope Type Completed Rev…" at bounding box center [309, 271] width 228 height 28
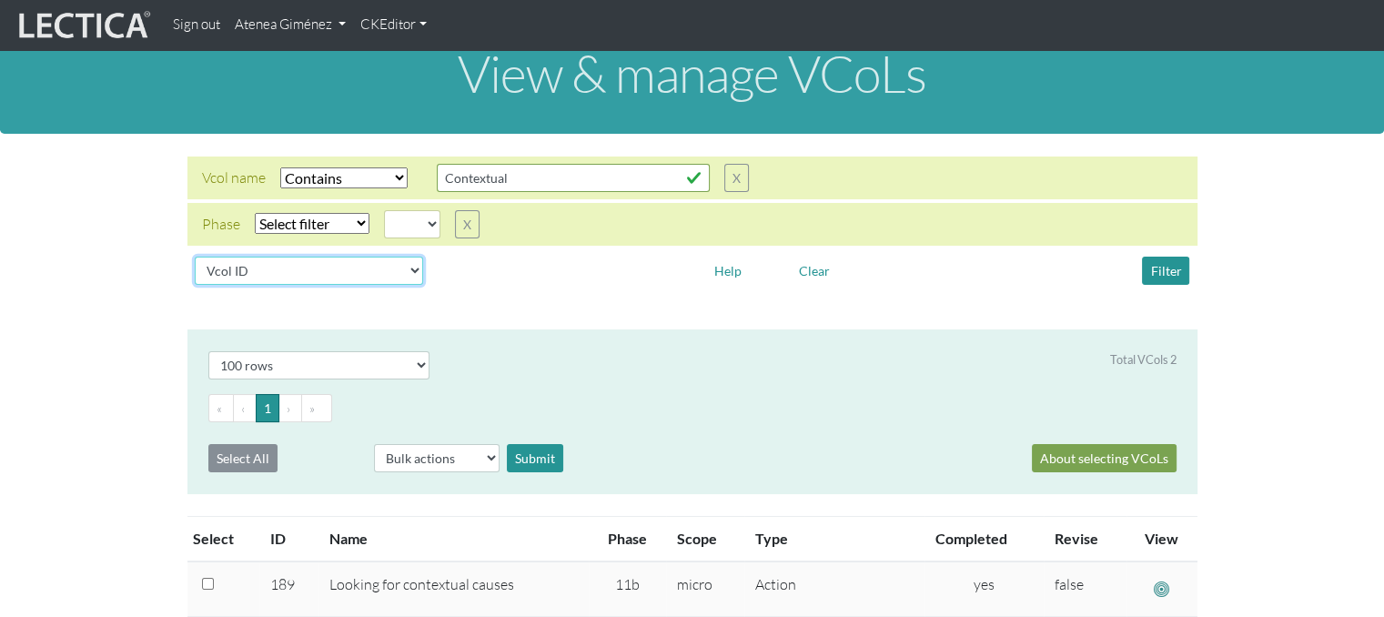
select select
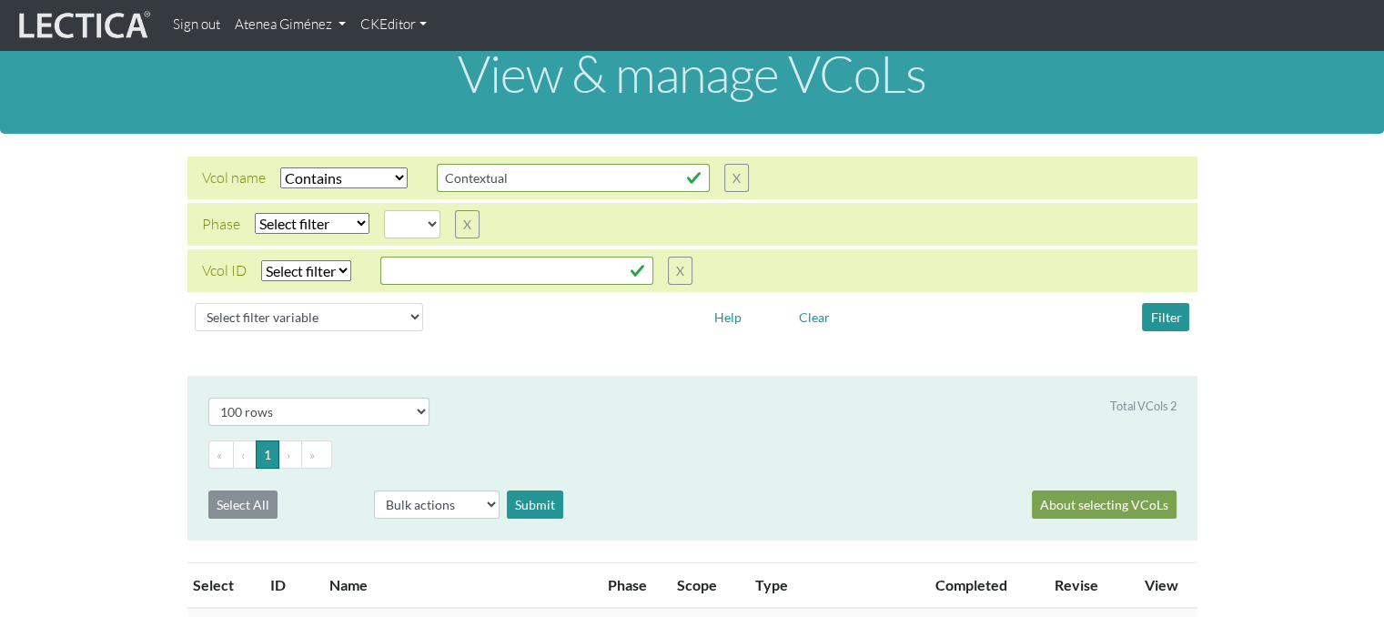
click at [385, 181] on select "Select filter Equals Does not equal Contains Does not contain Starts with Ends …" at bounding box center [343, 177] width 127 height 21
select select
click at [280, 167] on select "Select filter Equals Does not equal Contains Does not contain Starts with Ends …" at bounding box center [343, 177] width 127 height 21
select select
click at [340, 277] on select "Select filter Equals List" at bounding box center [306, 270] width 90 height 21
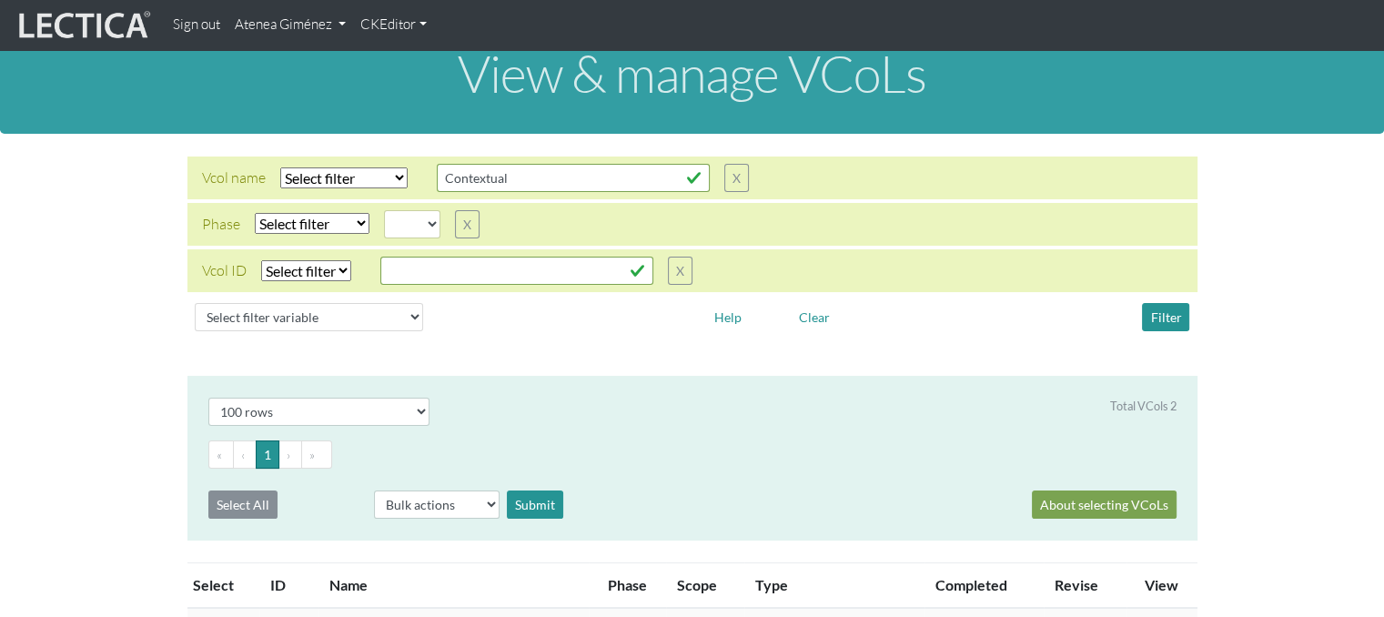
select select "equal"
click at [261, 260] on select "Select filter Equals List" at bounding box center [306, 270] width 90 height 21
click at [422, 274] on input "text" at bounding box center [516, 271] width 273 height 28
select select
type input "3"
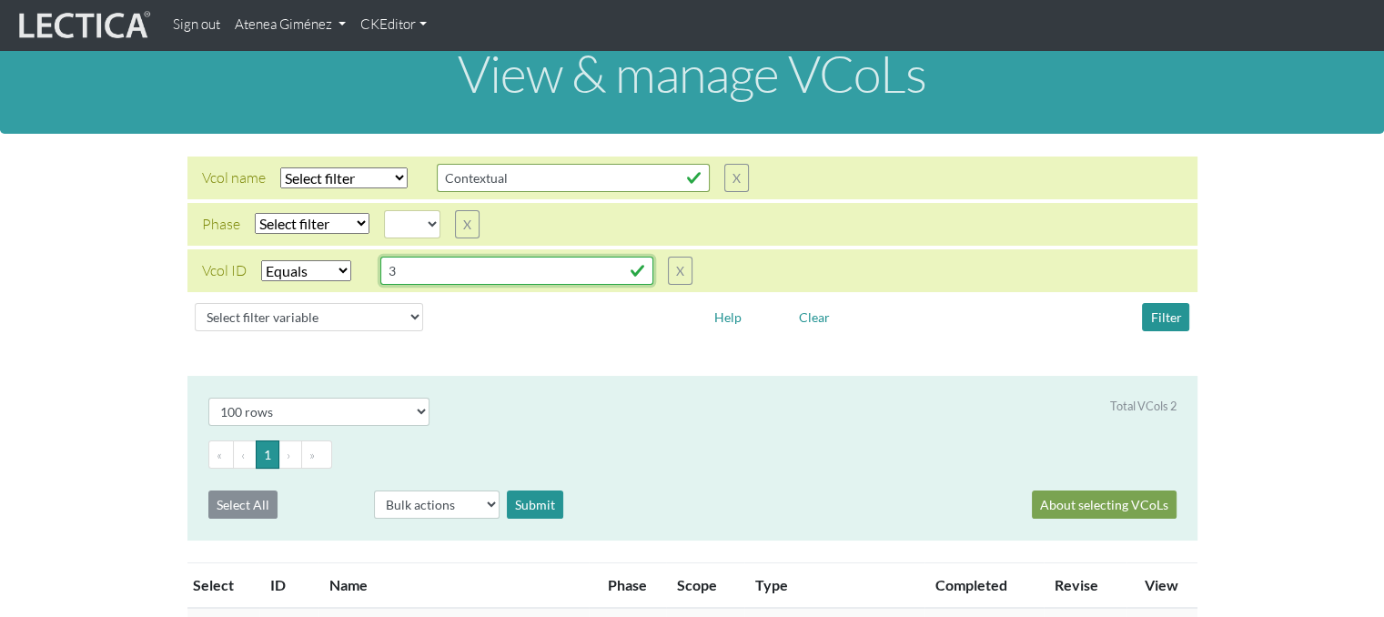
select select
type input "37"
select select
type input "377"
click at [1146, 309] on button "Filter" at bounding box center [1165, 317] width 47 height 28
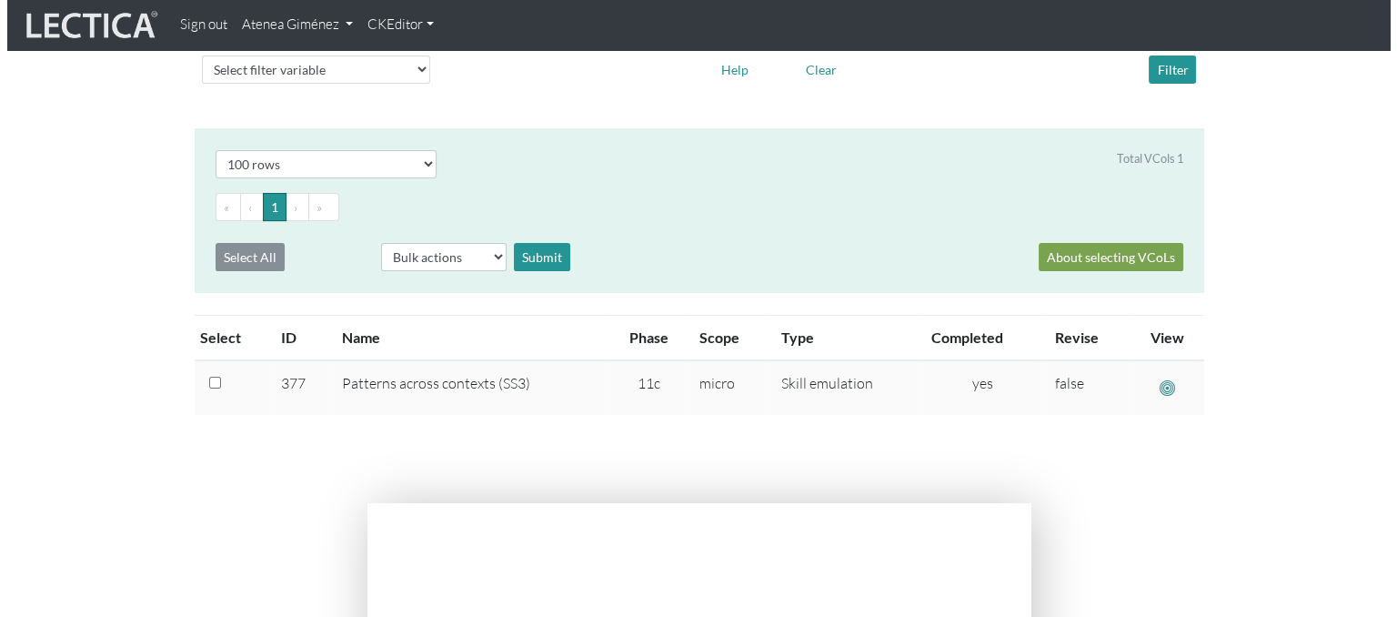
scroll to position [398, 0]
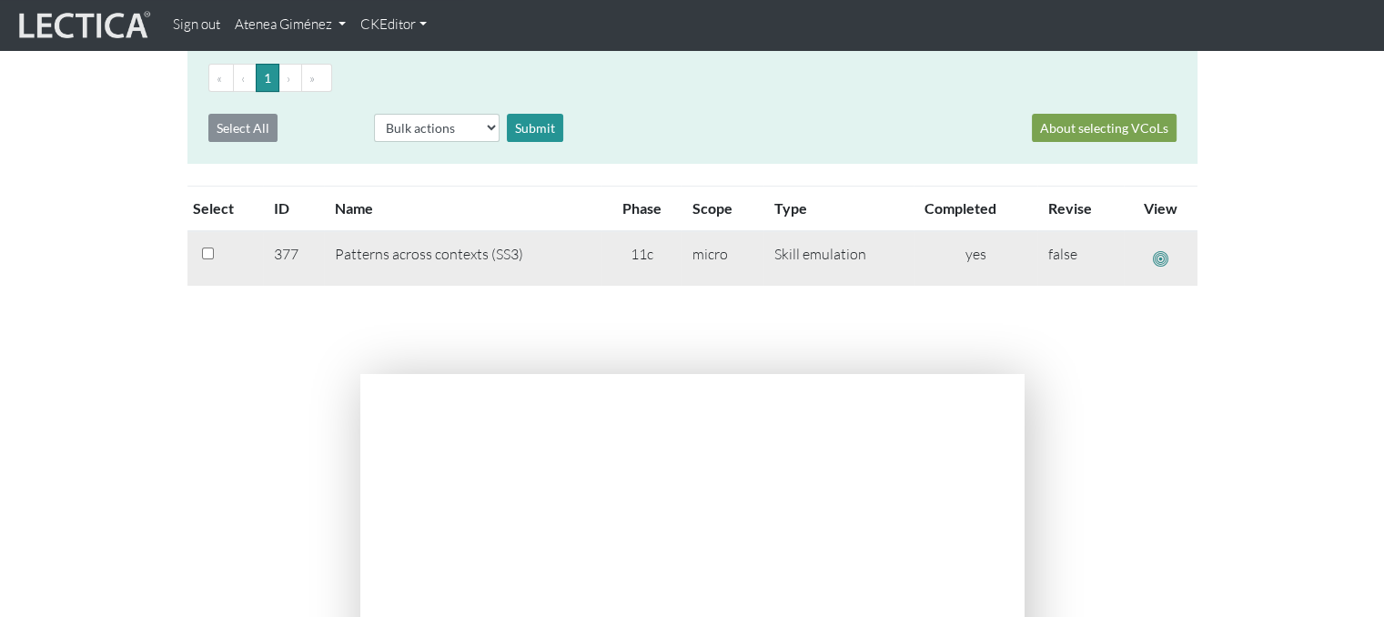
click at [1159, 259] on span "button" at bounding box center [1160, 258] width 15 height 19
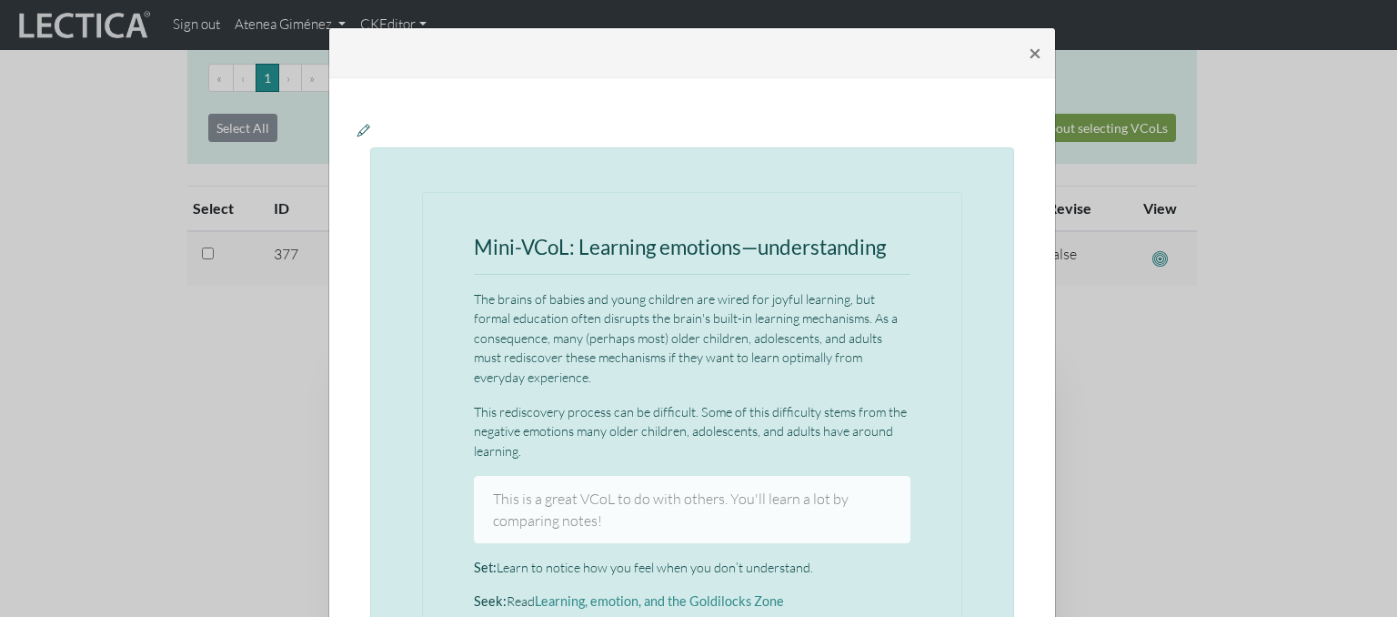
click at [357, 129] on icon at bounding box center [363, 129] width 13 height 15
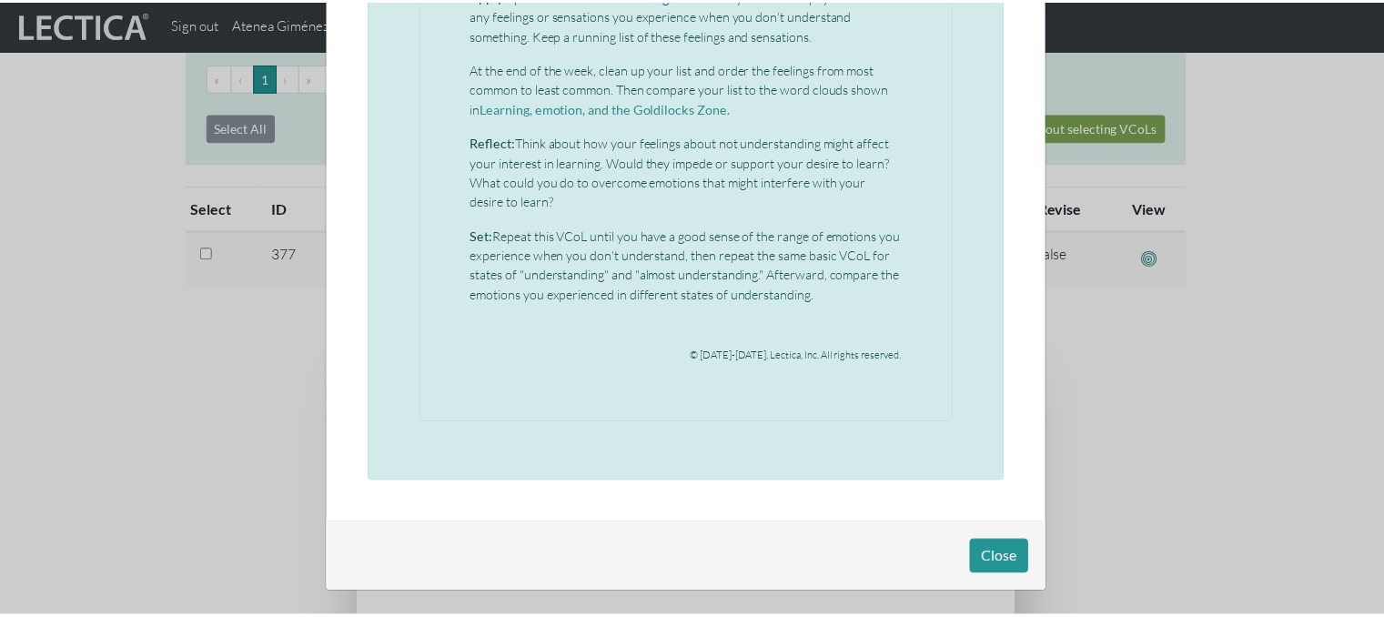
scroll to position [0, 0]
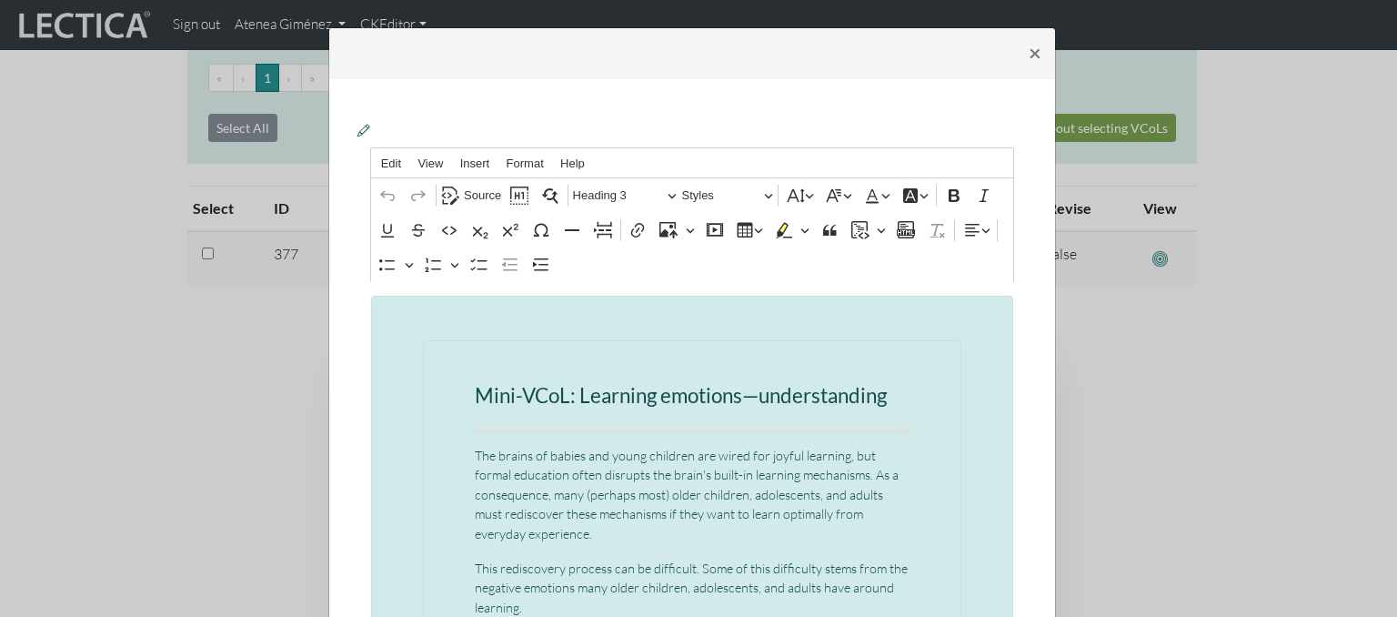
click at [357, 132] on icon at bounding box center [363, 129] width 13 height 15
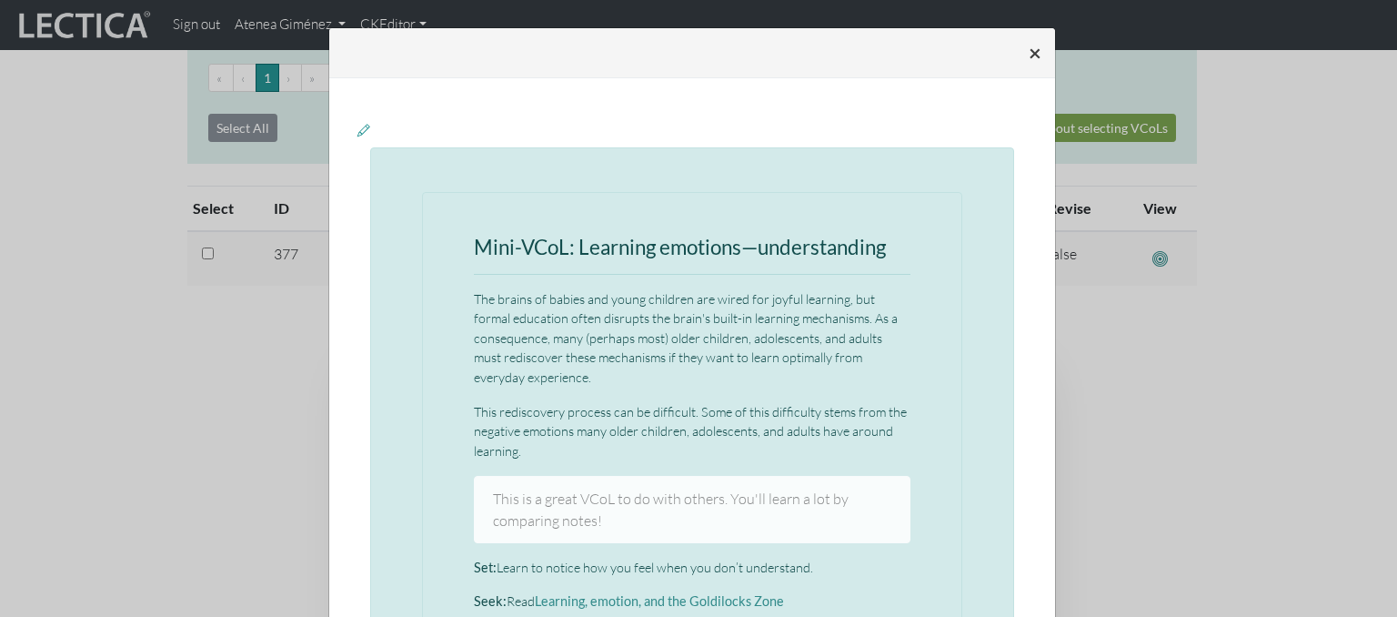
click at [1029, 51] on span "×" at bounding box center [1035, 52] width 13 height 26
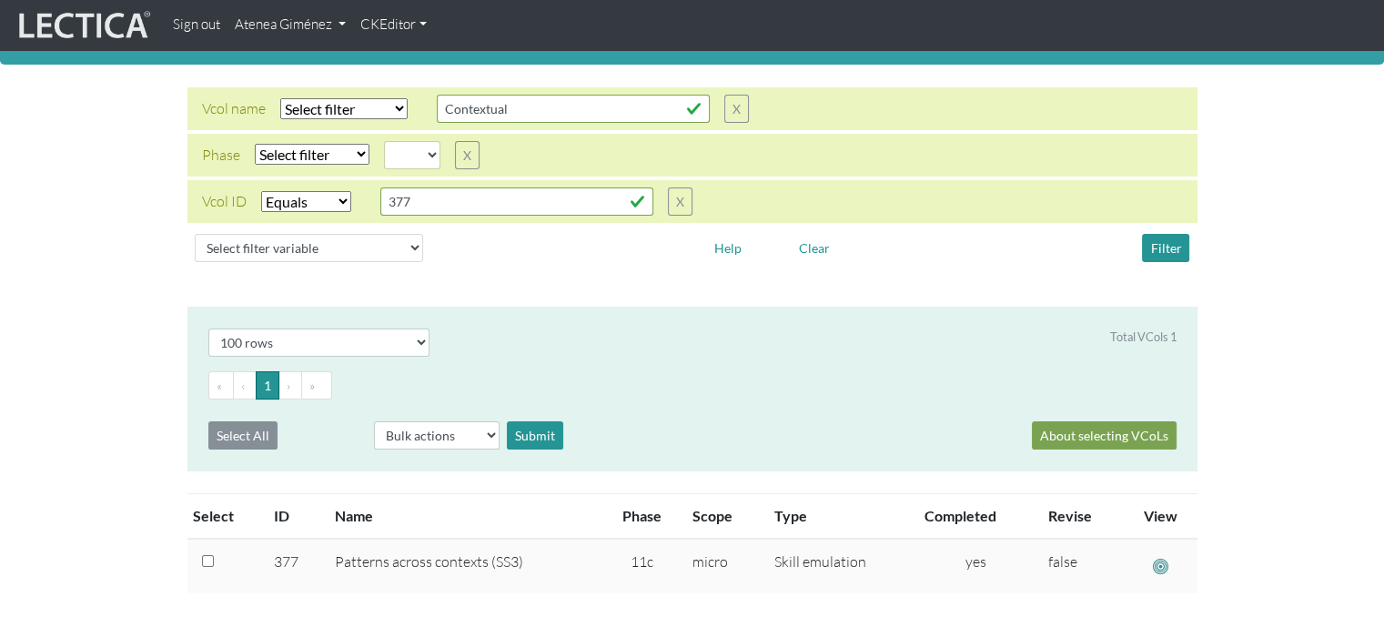
scroll to position [65, 0]
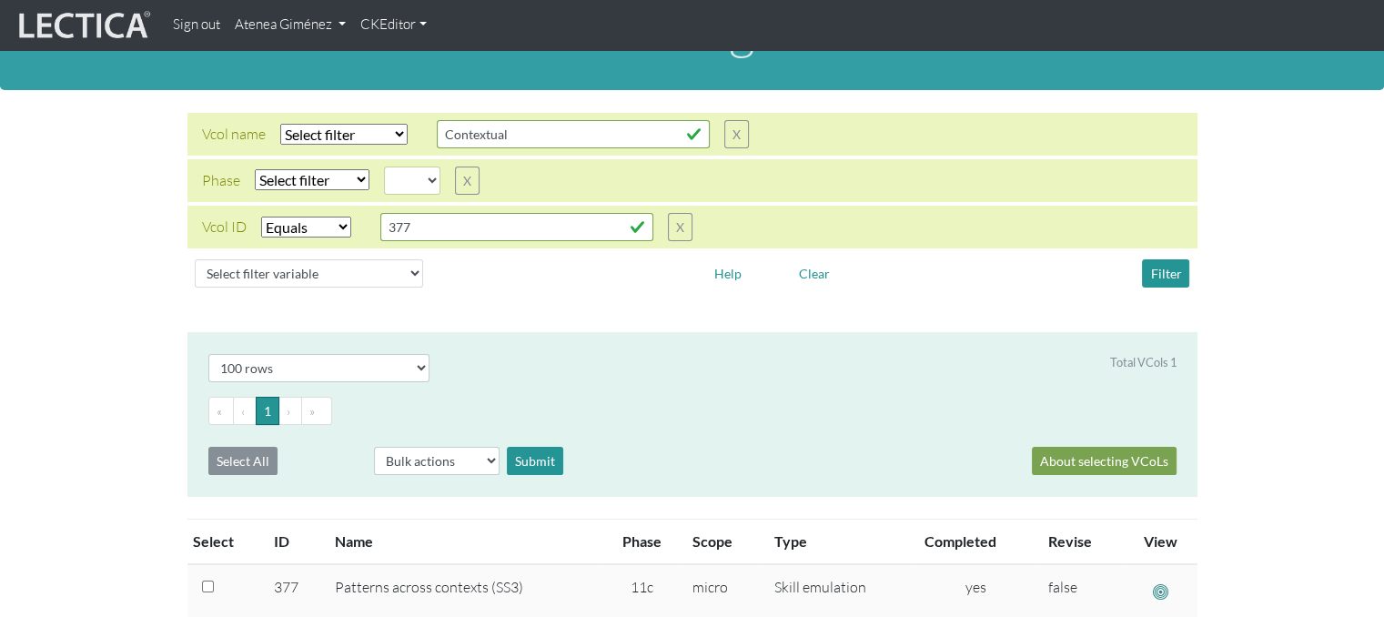
click at [305, 32] on link "Atenea Giménez" at bounding box center [290, 24] width 126 height 35
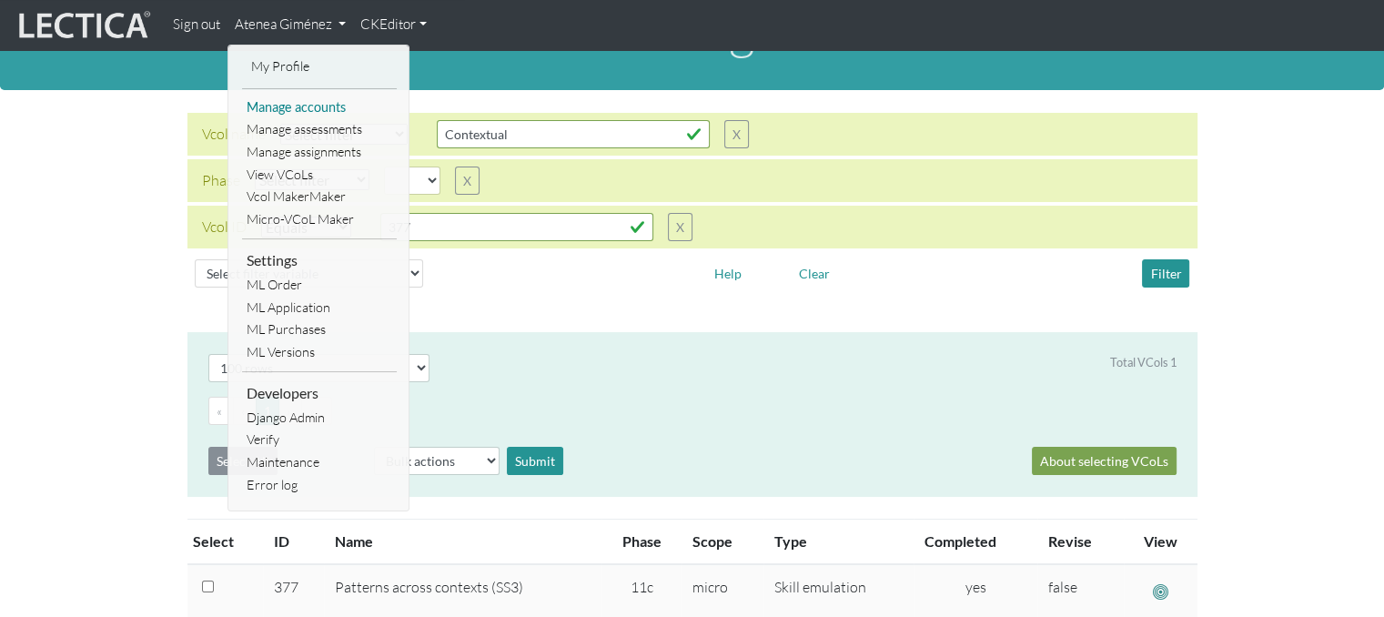
click at [307, 108] on link "Manage accounts" at bounding box center [319, 107] width 155 height 23
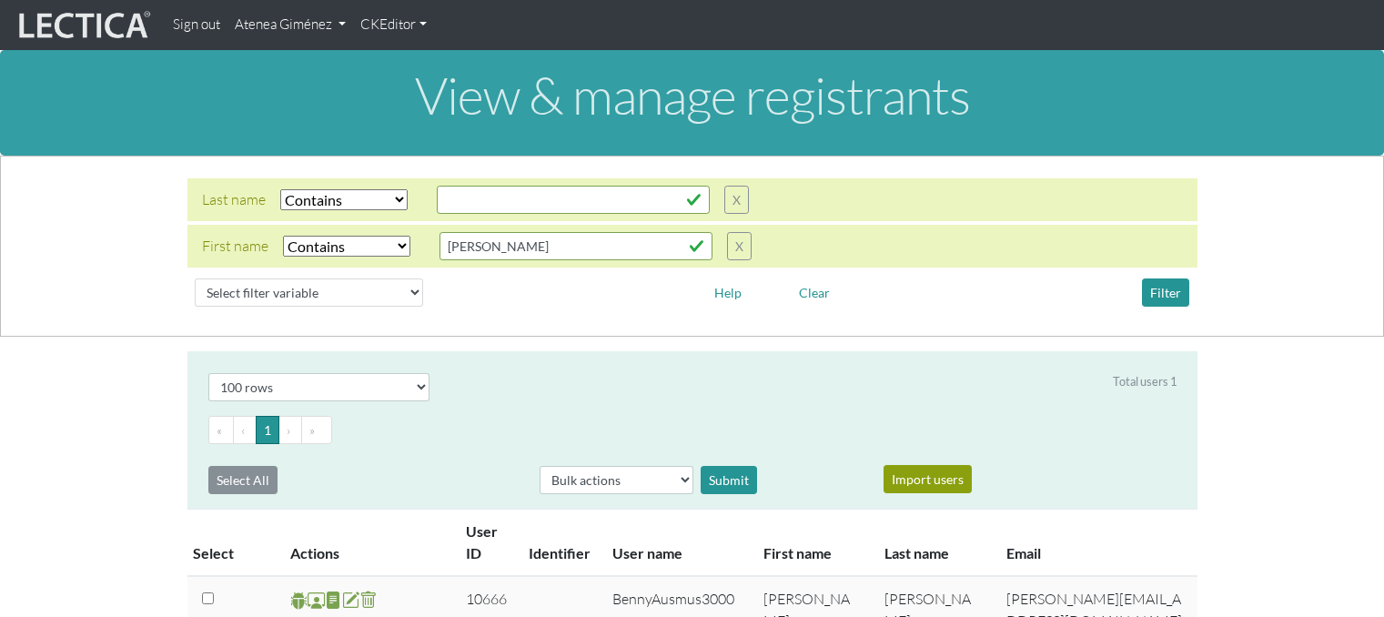
select select "icontains"
select select "100"
click at [579, 256] on input "[PERSON_NAME]" at bounding box center [575, 246] width 273 height 28
type input "b"
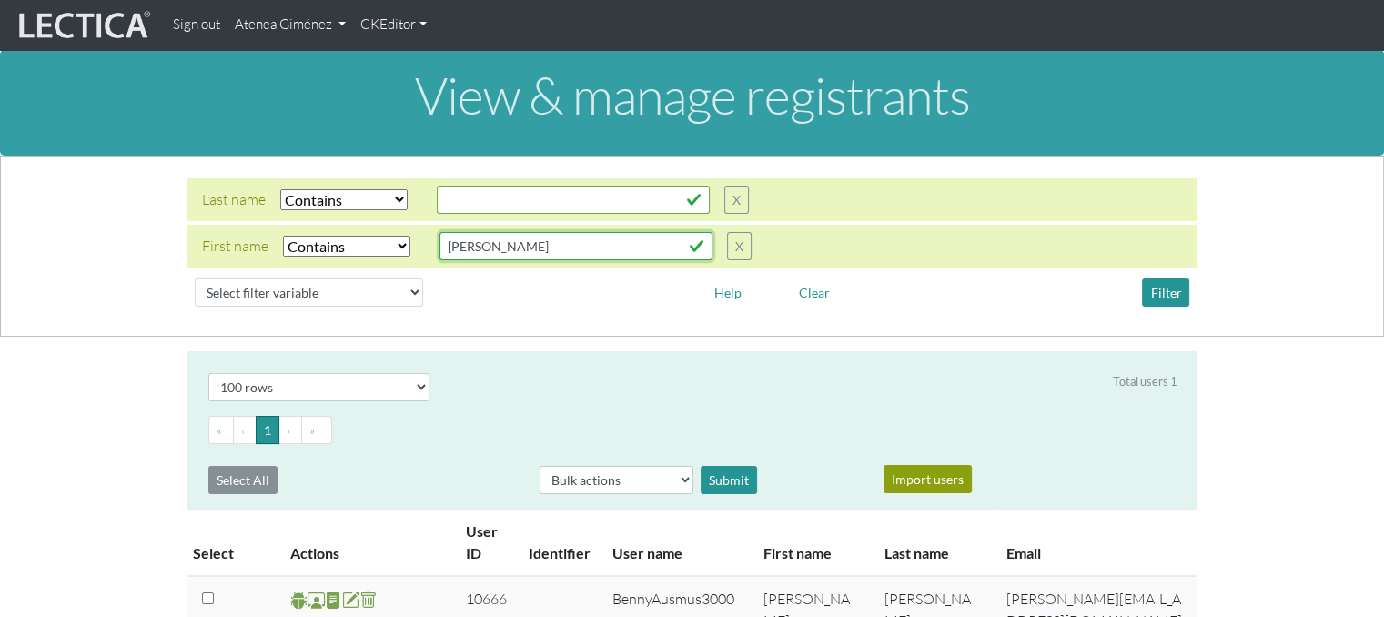
type input "[PERSON_NAME]"
click at [1159, 295] on button "Filter" at bounding box center [1165, 292] width 47 height 28
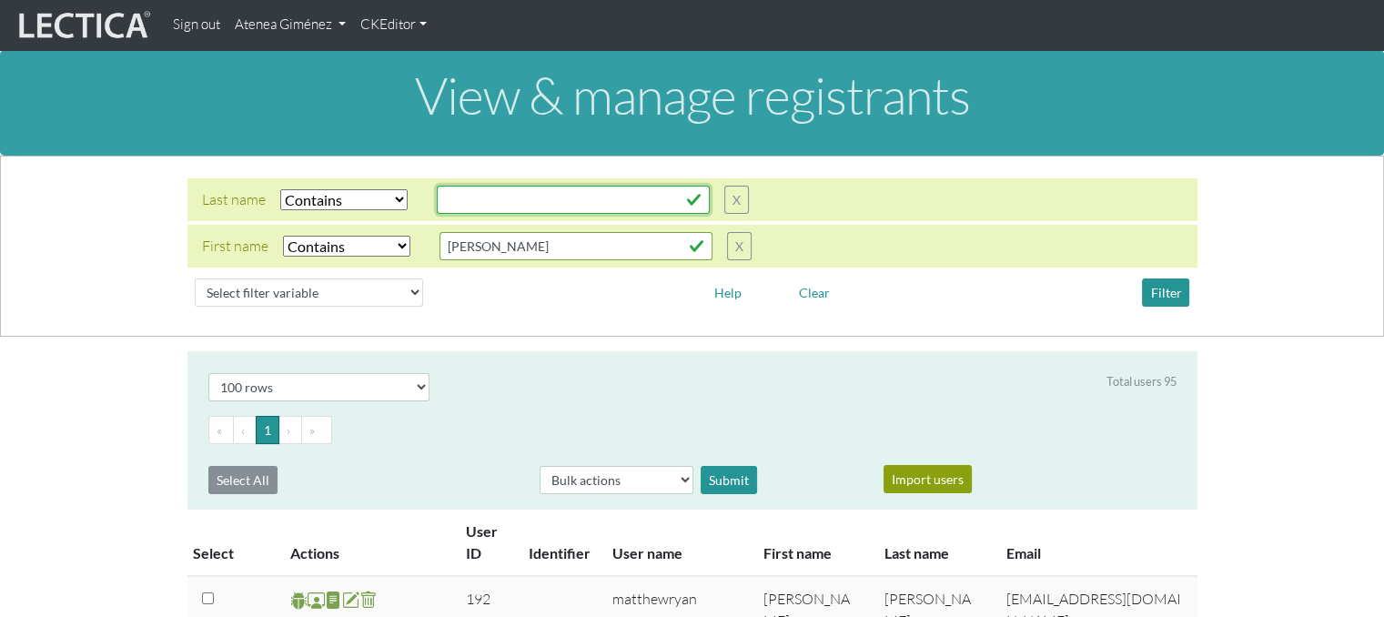
click at [491, 199] on input "text" at bounding box center [573, 200] width 273 height 28
type input "[PERSON_NAME]"
click at [1182, 288] on button "Filter" at bounding box center [1165, 292] width 47 height 28
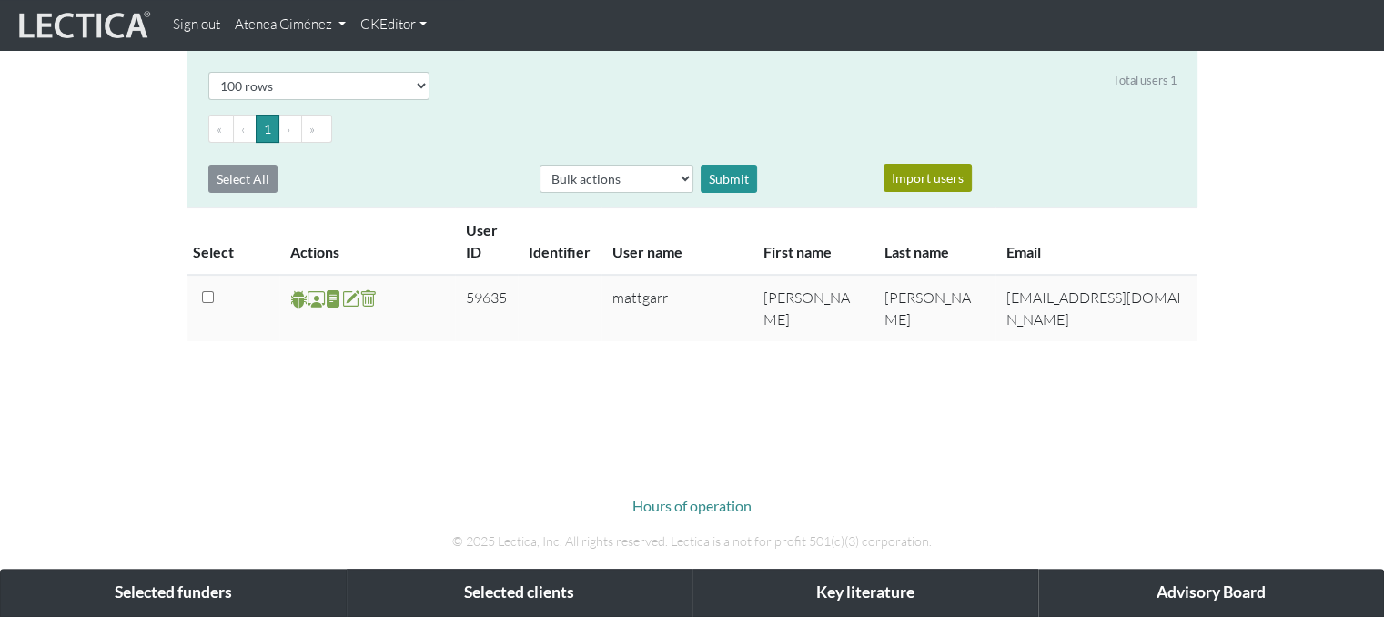
scroll to position [302, 0]
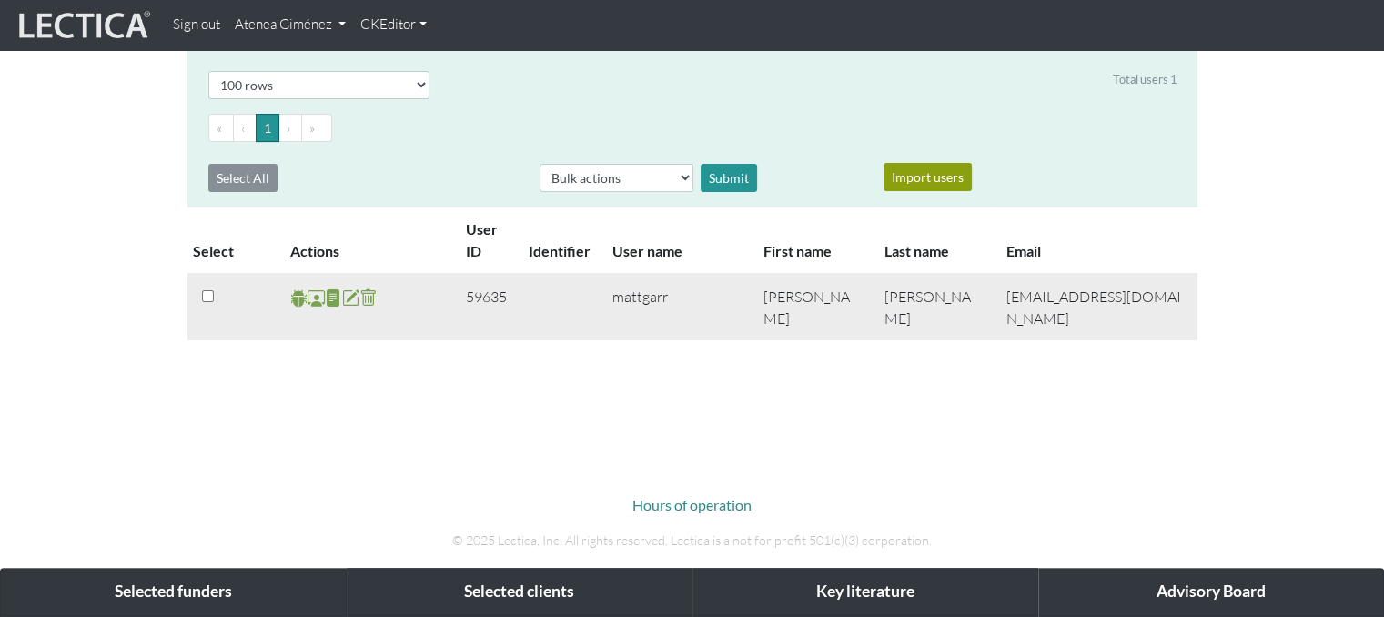
click at [313, 299] on span at bounding box center [315, 297] width 17 height 21
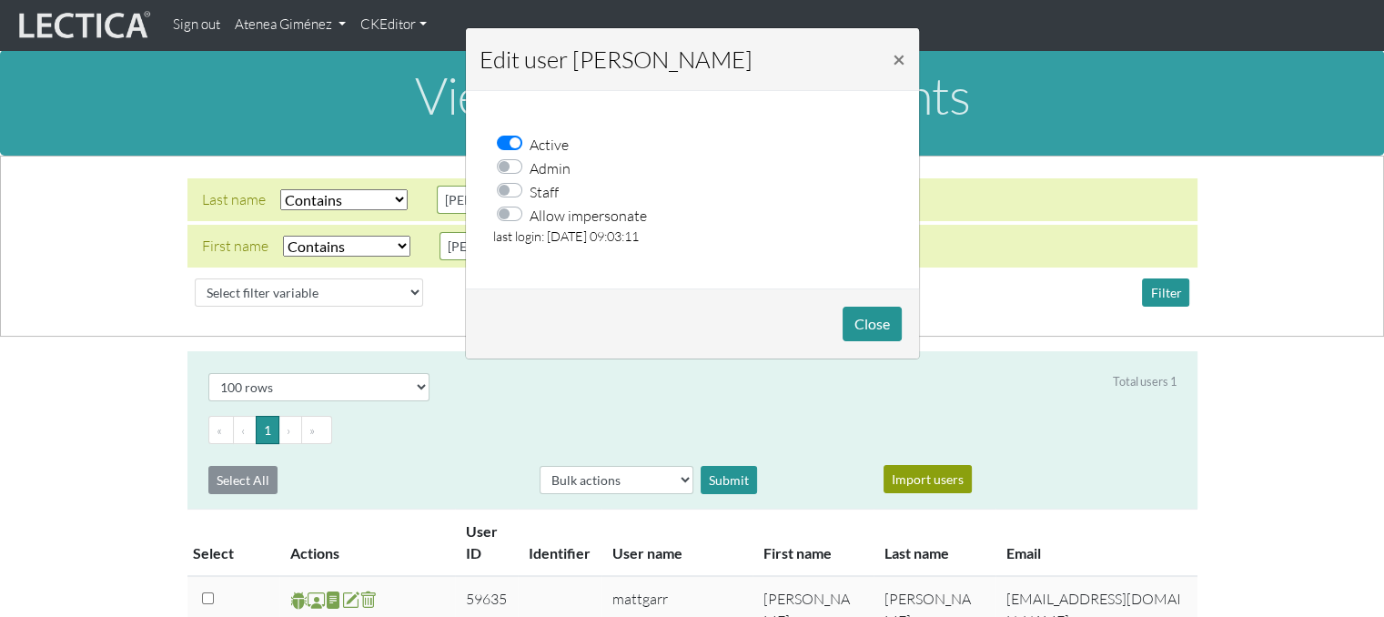
click at [529, 211] on label "Allow impersonate" at bounding box center [587, 215] width 117 height 24
click at [513, 211] on input "Allow impersonate" at bounding box center [515, 212] width 15 height 18
checkbox input "true"
click at [876, 322] on button "Close" at bounding box center [871, 324] width 59 height 35
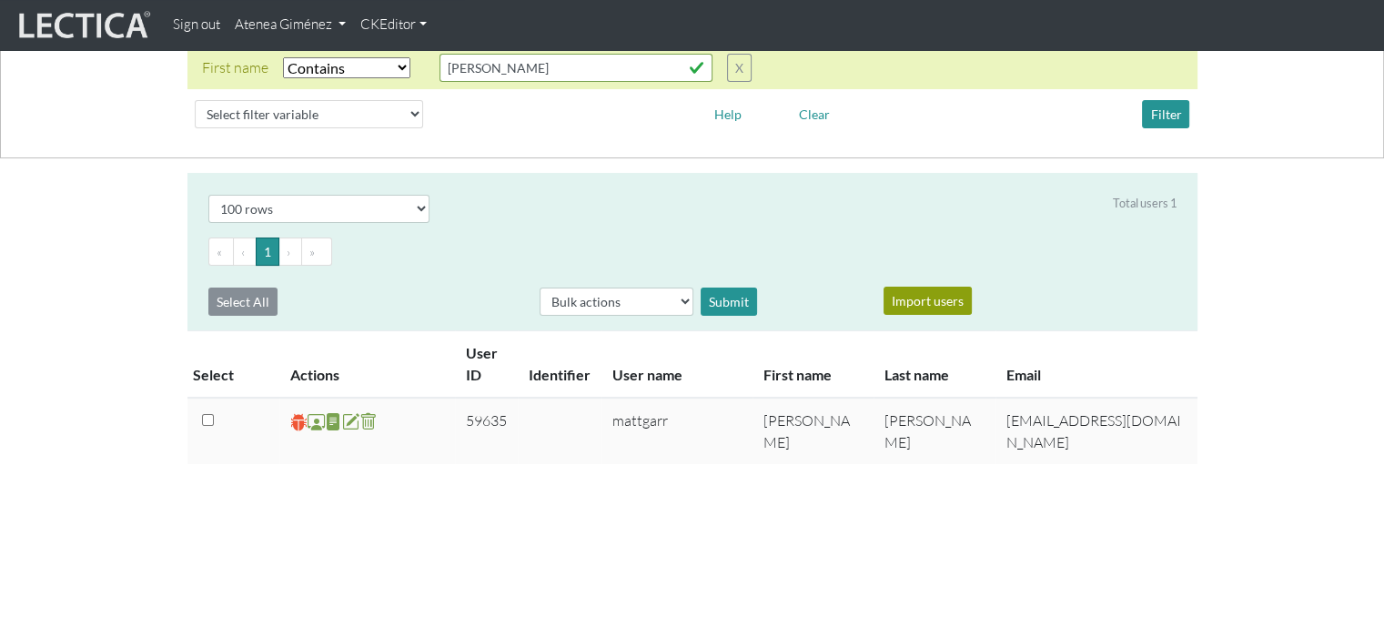
scroll to position [186, 0]
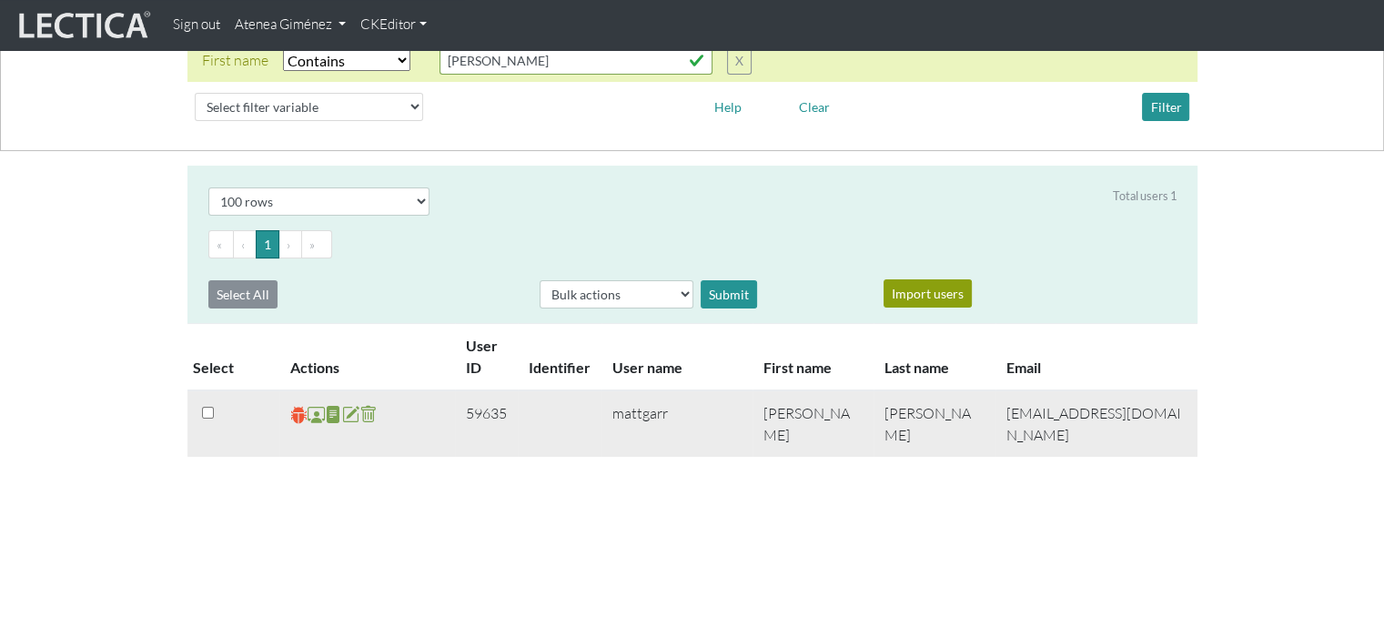
click at [297, 417] on span at bounding box center [298, 414] width 17 height 21
